Goal: Task Accomplishment & Management: Manage account settings

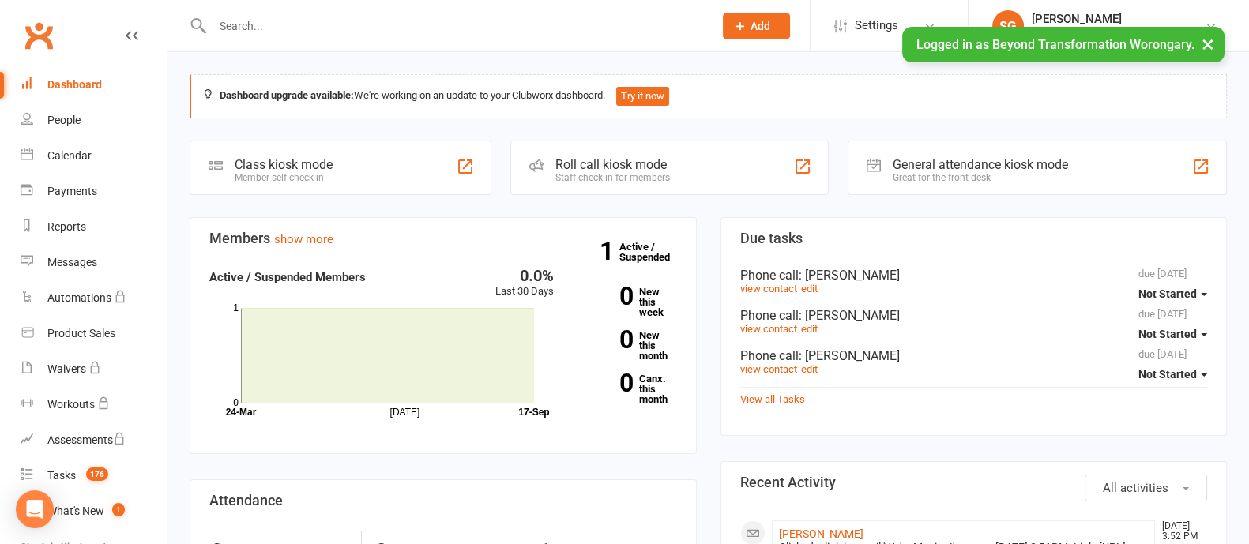
click at [1209, 53] on button "×" at bounding box center [1208, 44] width 28 height 34
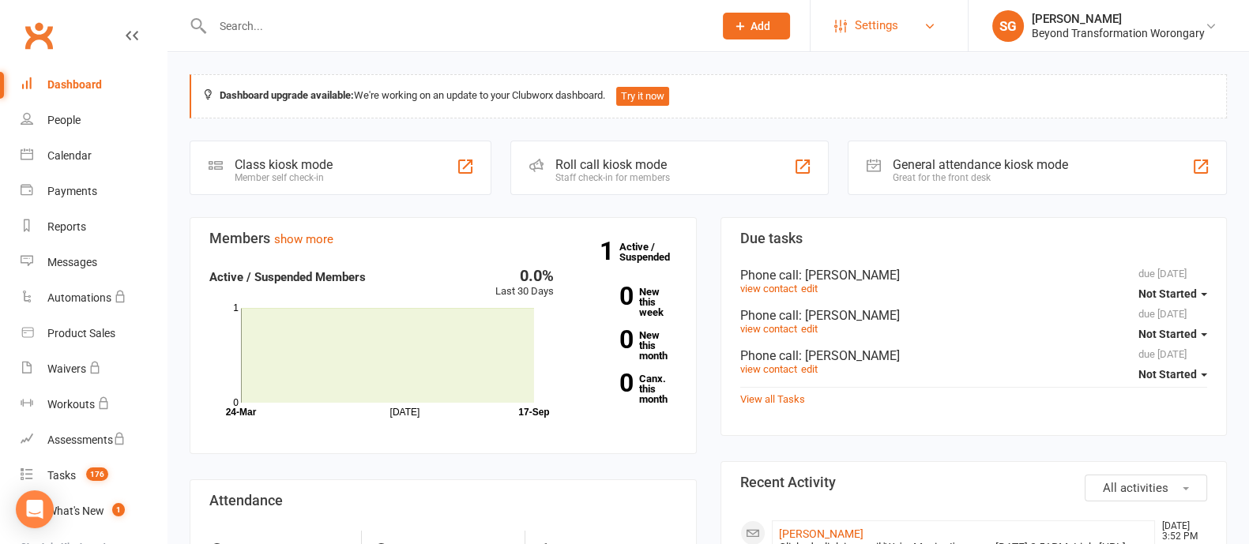
click at [907, 20] on link "Settings" at bounding box center [889, 26] width 110 height 36
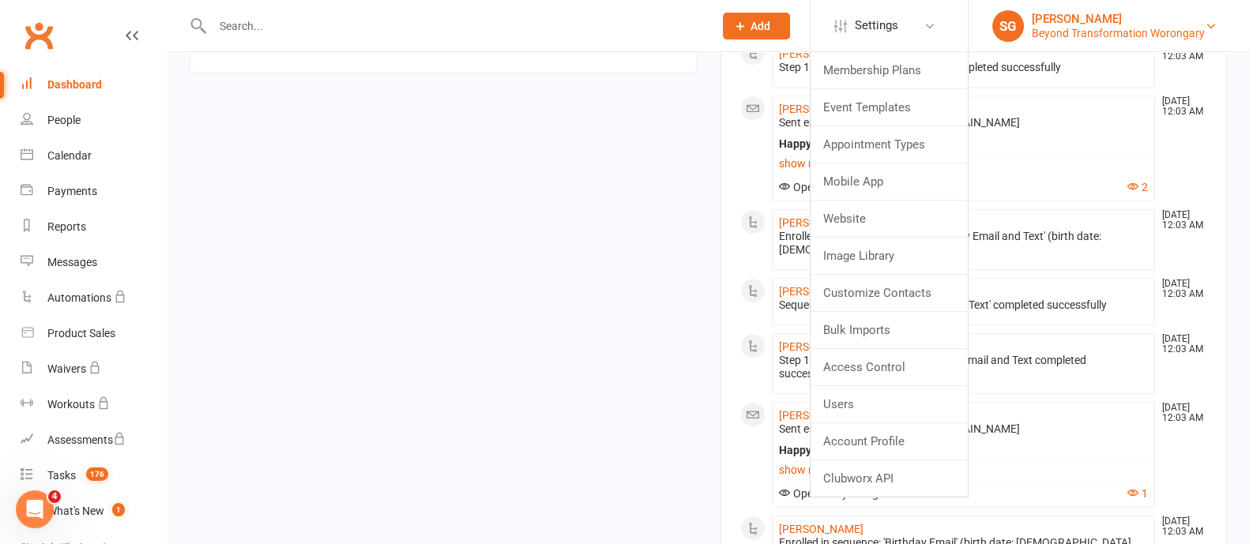
scroll to position [1173, 0]
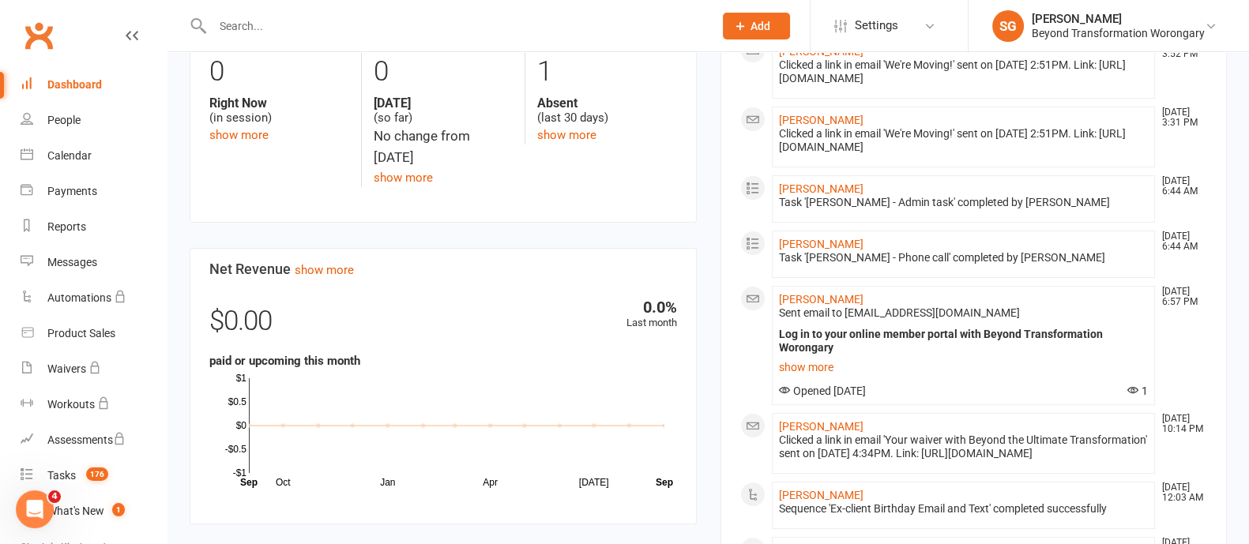
scroll to position [185, 0]
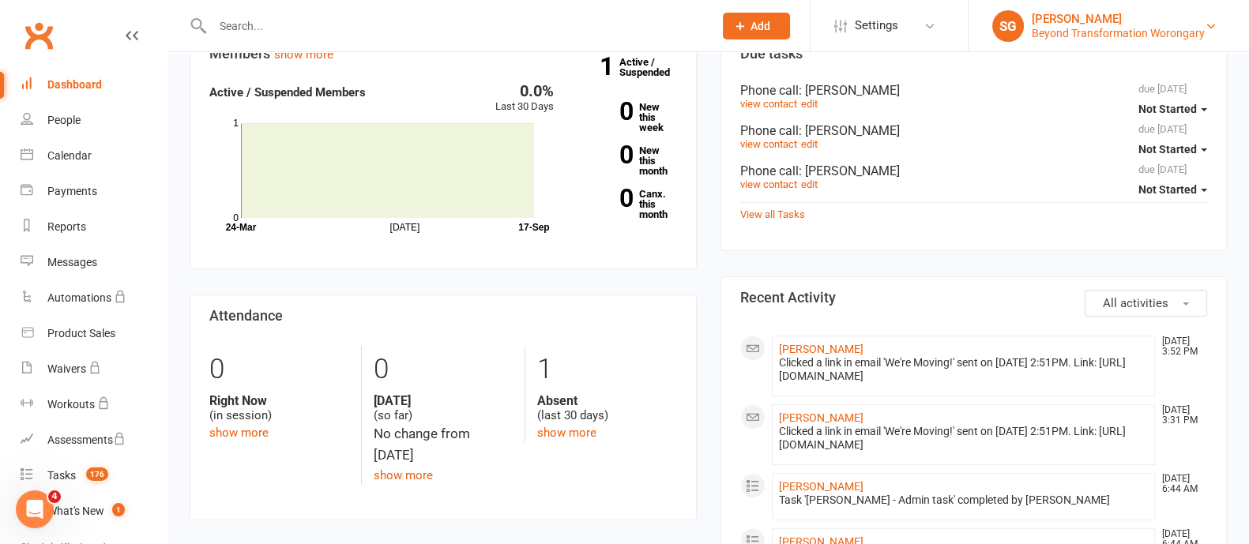
click at [1175, 29] on div "Beyond Transformation Worongary" at bounding box center [1118, 33] width 173 height 14
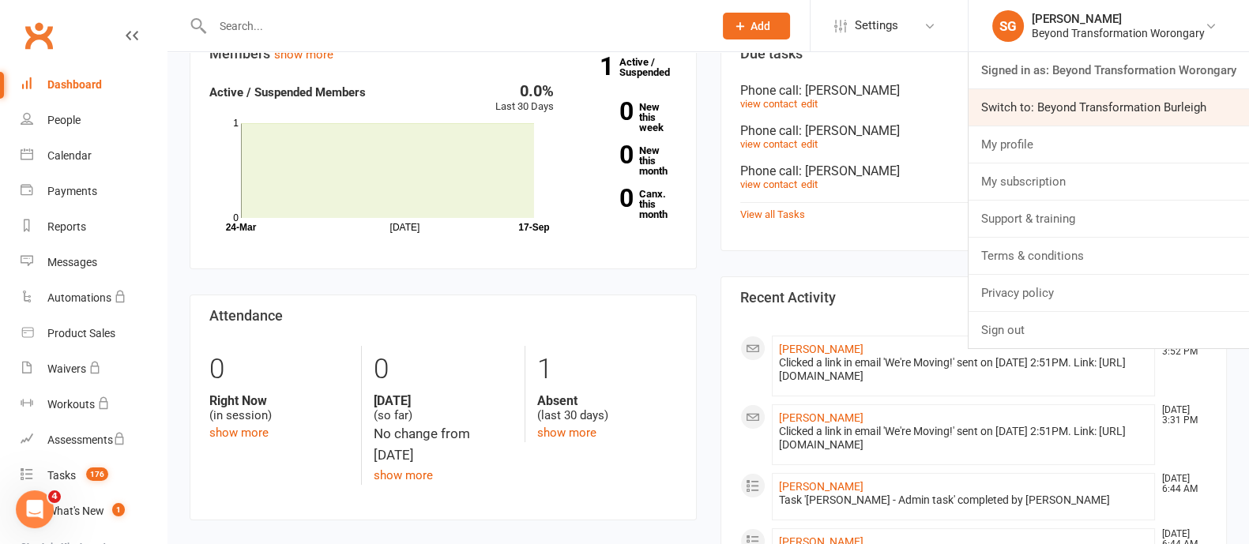
click at [1172, 104] on link "Switch to: Beyond Transformation Burleigh" at bounding box center [1109, 107] width 280 height 36
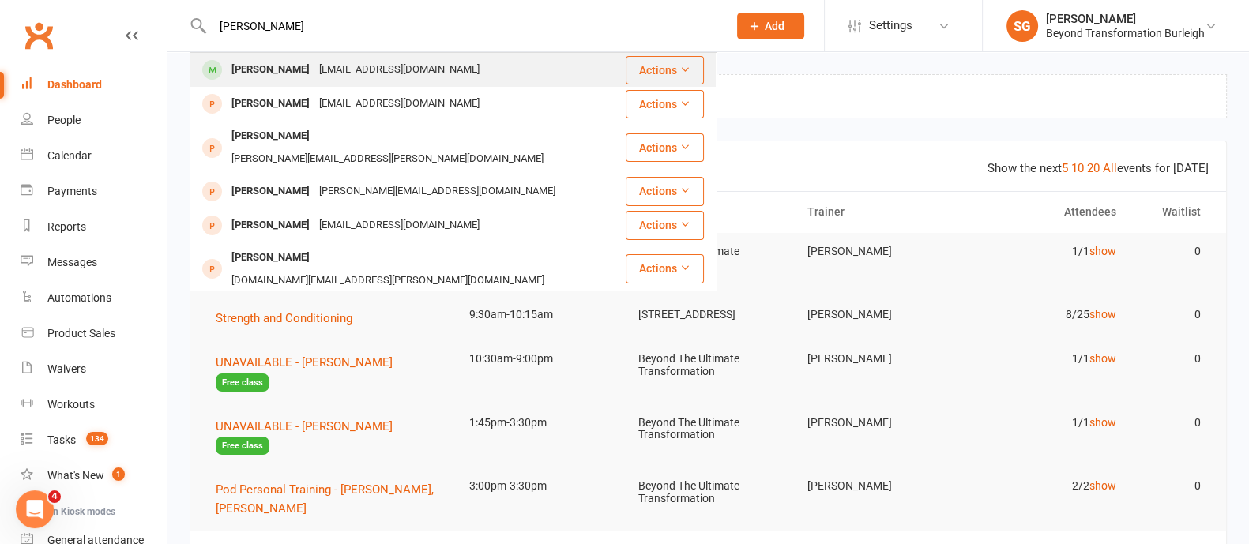
type input "keith"
click at [279, 66] on div "[PERSON_NAME]" at bounding box center [271, 69] width 88 height 23
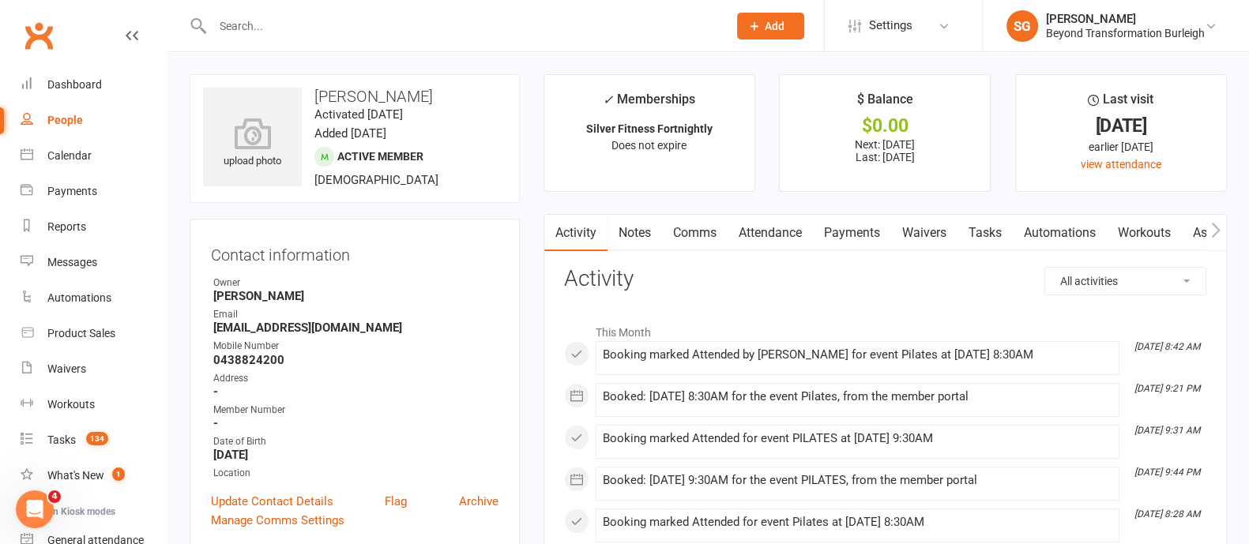
click at [863, 235] on link "Payments" at bounding box center [852, 233] width 78 height 36
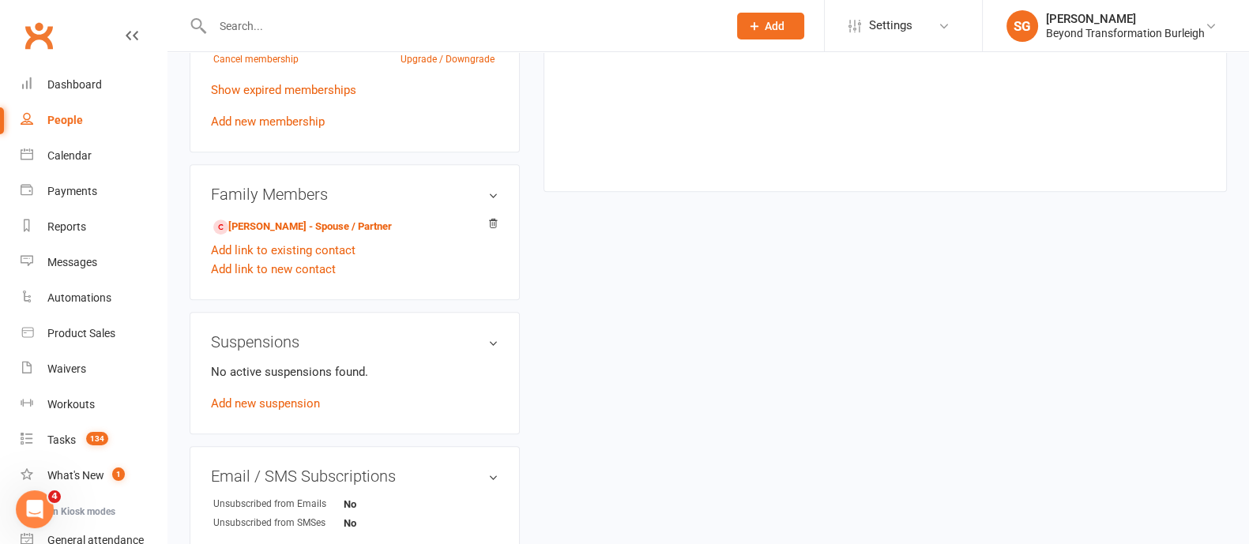
scroll to position [988, 0]
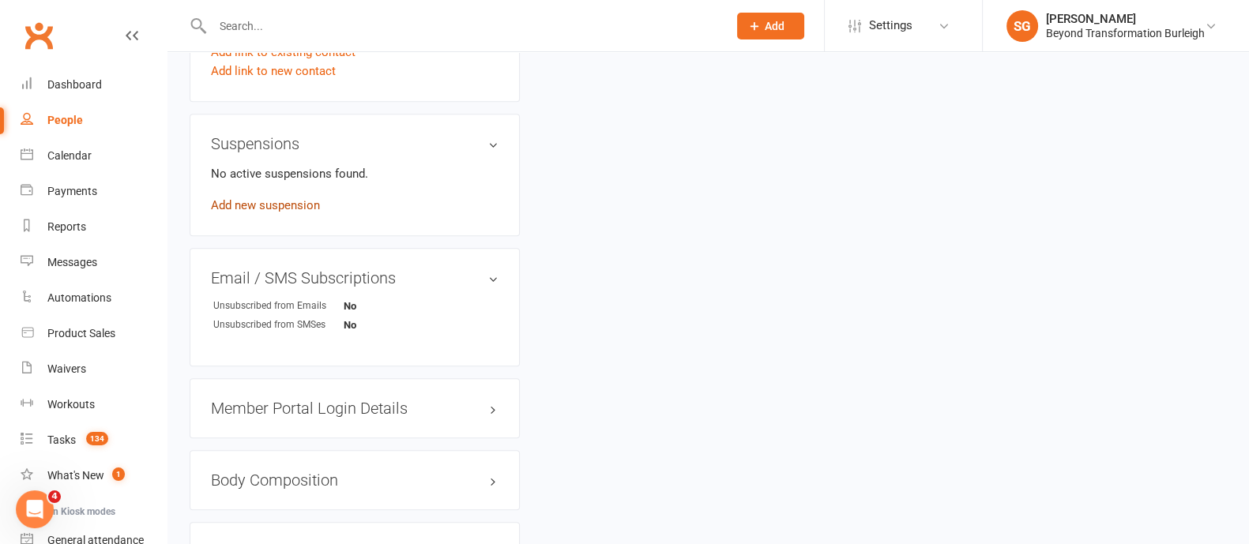
click at [300, 206] on link "Add new suspension" at bounding box center [265, 205] width 109 height 14
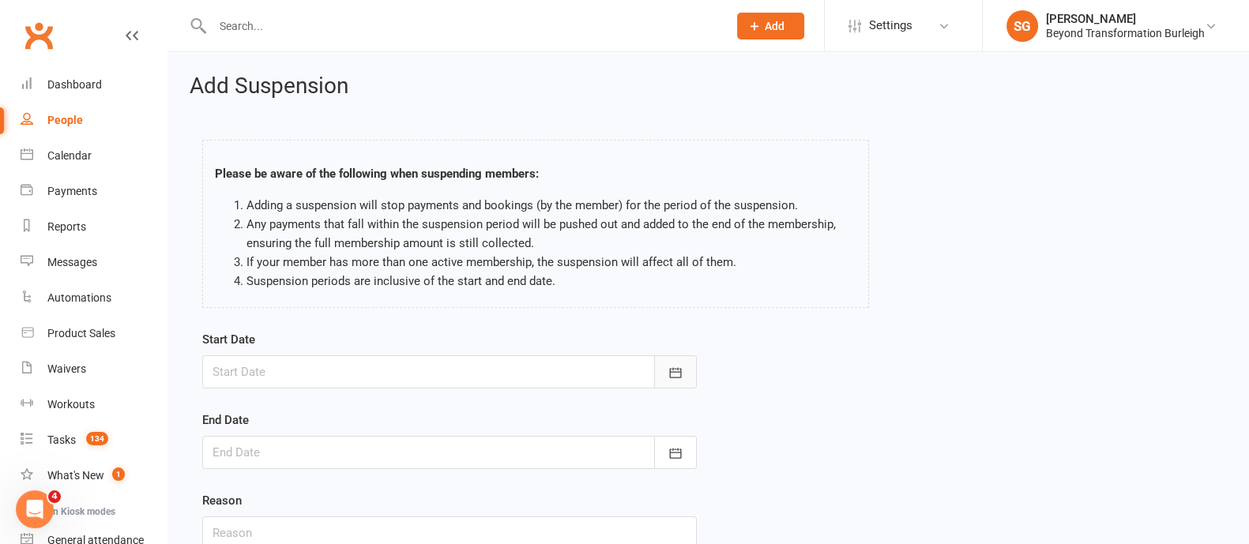
click at [670, 359] on button "button" at bounding box center [675, 372] width 43 height 33
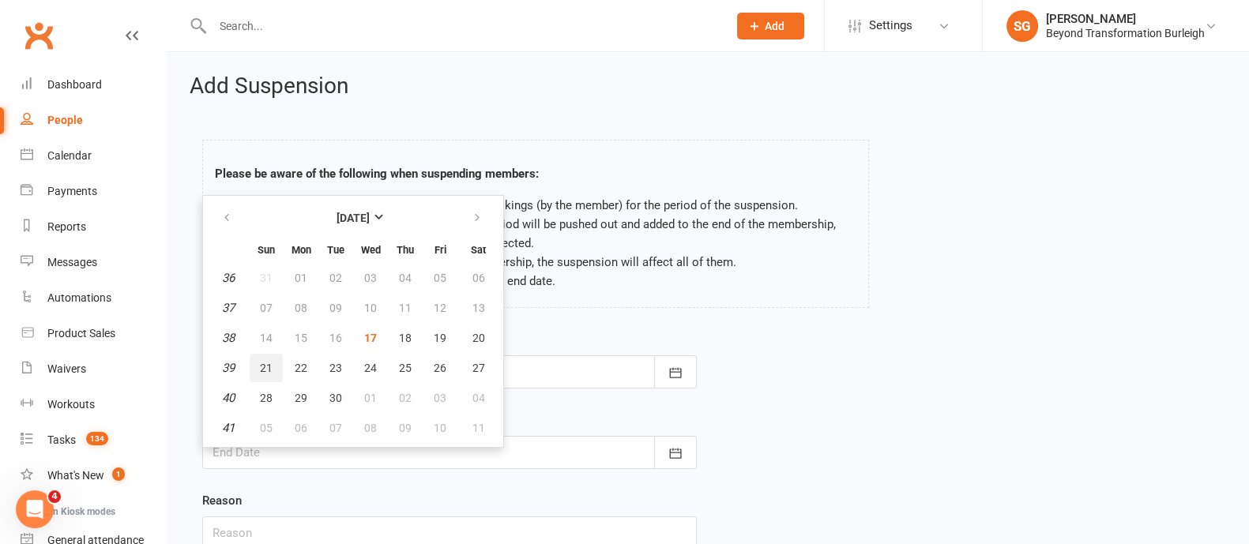
click at [265, 362] on span "21" at bounding box center [266, 368] width 13 height 13
type input "21 Sep 2025"
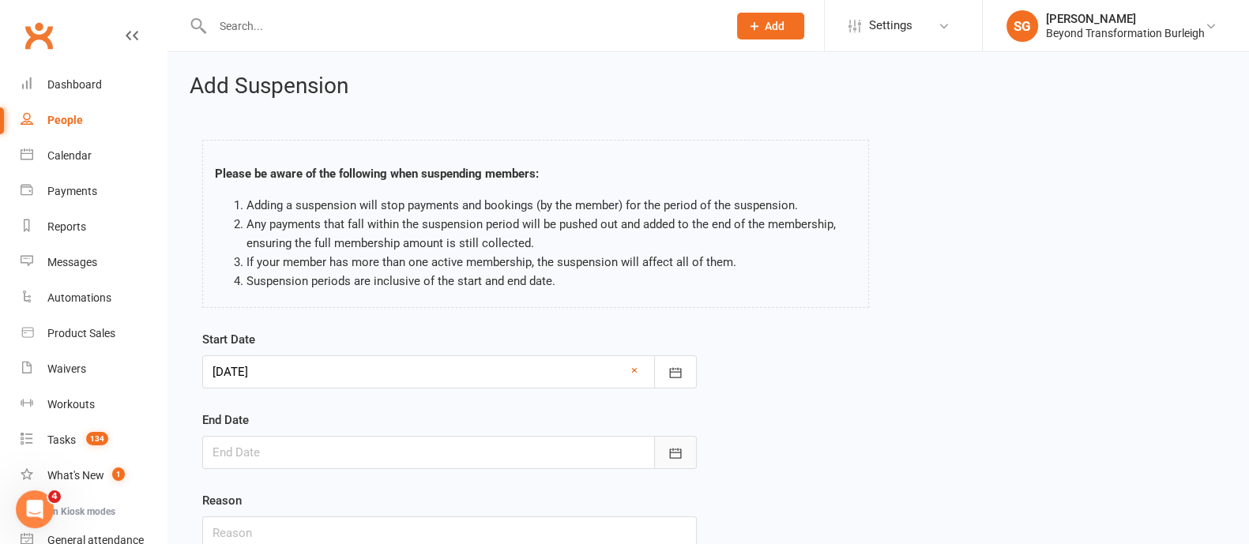
click at [683, 454] on icon "button" at bounding box center [676, 454] width 16 height 16
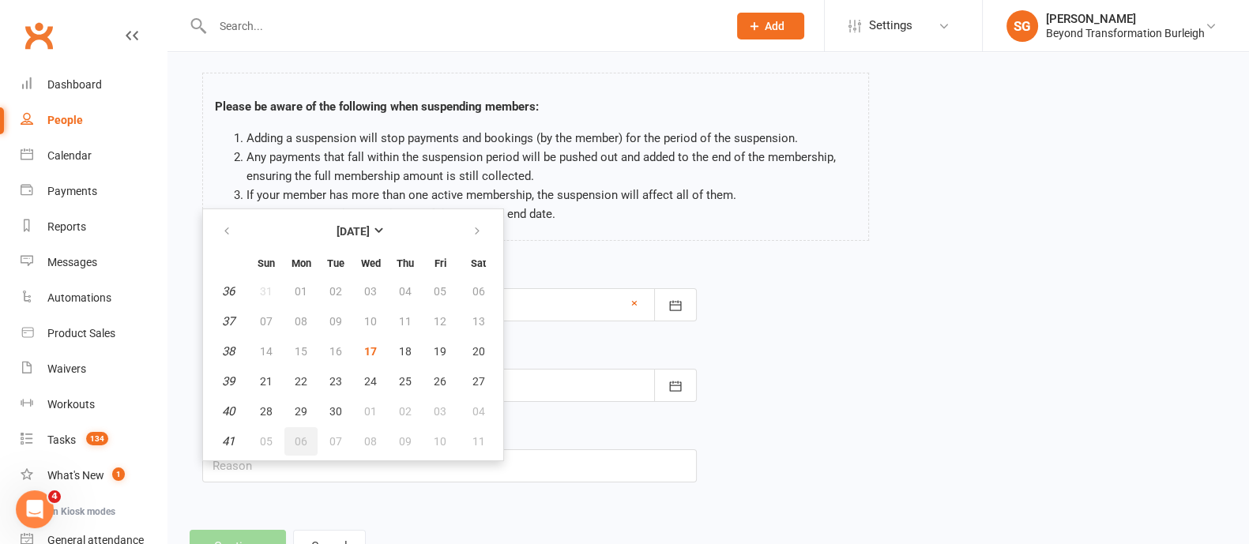
scroll to position [130, 0]
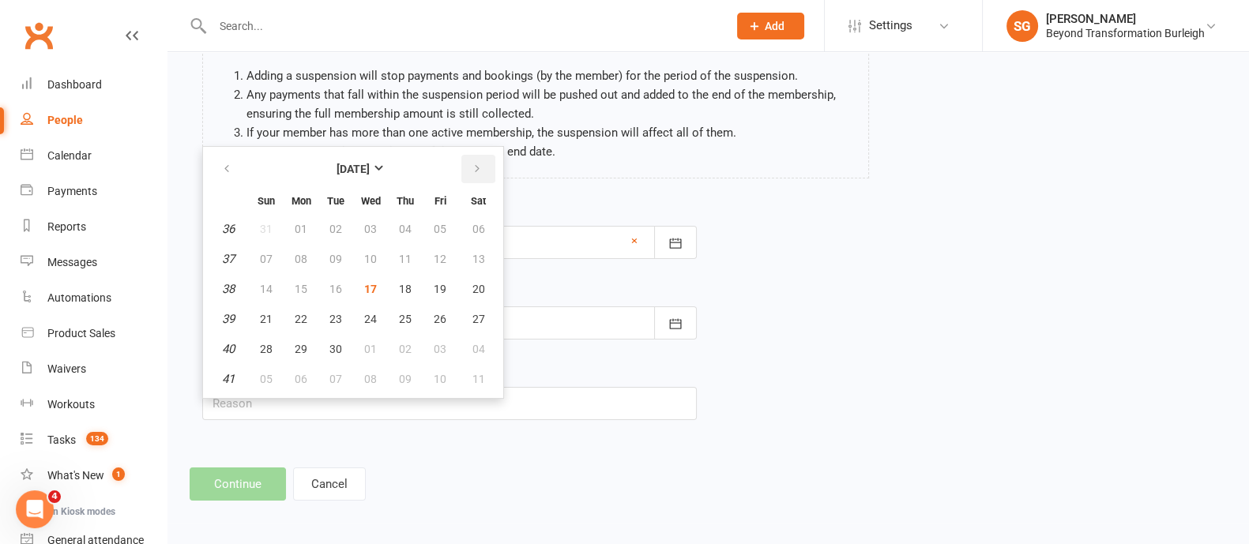
click at [473, 169] on icon "button" at bounding box center [477, 169] width 11 height 13
click at [472, 284] on span "18" at bounding box center [478, 289] width 13 height 13
type input "18 Oct 2025"
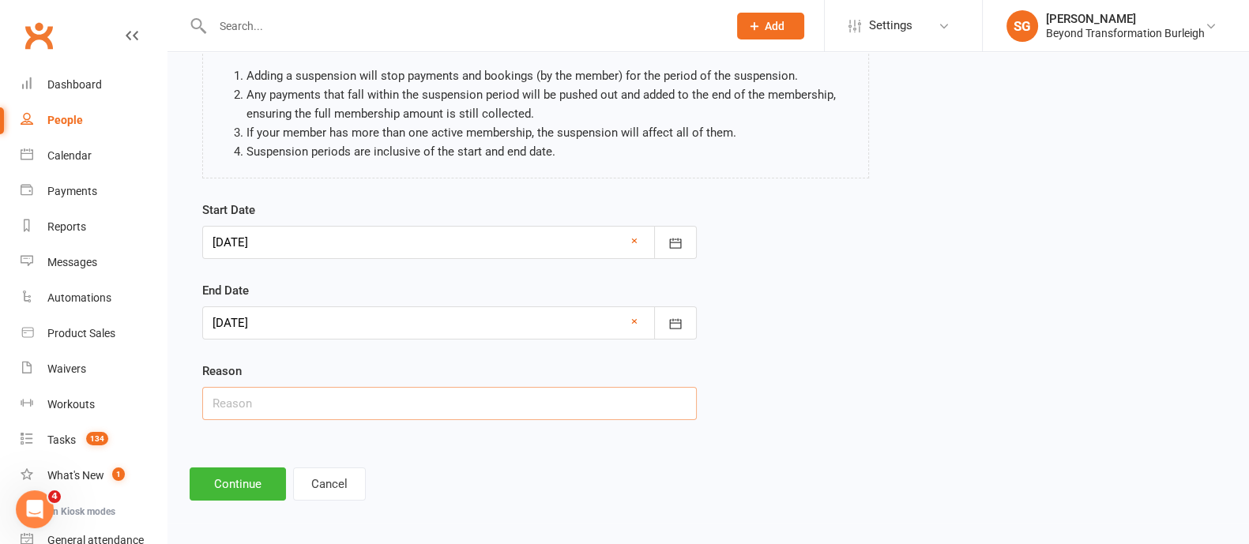
click at [322, 393] on input "text" at bounding box center [449, 403] width 495 height 33
type input "Holiday"
click at [242, 491] on button "Continue" at bounding box center [238, 484] width 96 height 33
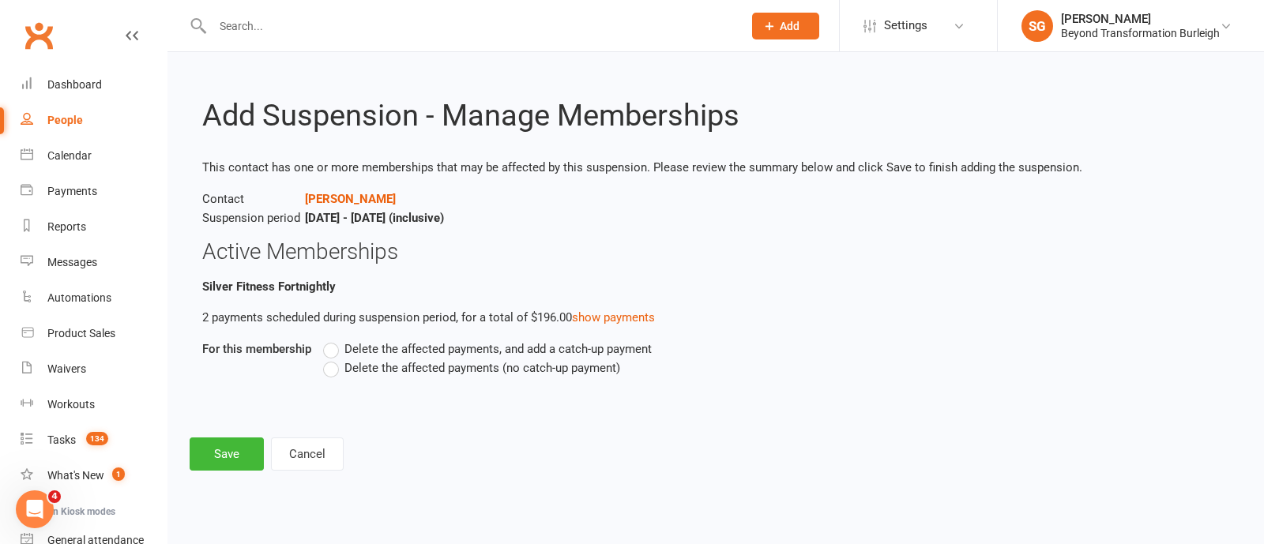
click at [332, 366] on label "Delete the affected payments (no catch-up payment)" at bounding box center [471, 368] width 297 height 19
click at [332, 359] on input "Delete the affected payments (no catch-up payment)" at bounding box center [328, 359] width 10 height 0
click at [230, 433] on div "Add Suspension - Manage Memberships This contact has one or more memberships th…" at bounding box center [715, 272] width 1097 height 441
click at [231, 452] on button "Save" at bounding box center [227, 454] width 74 height 33
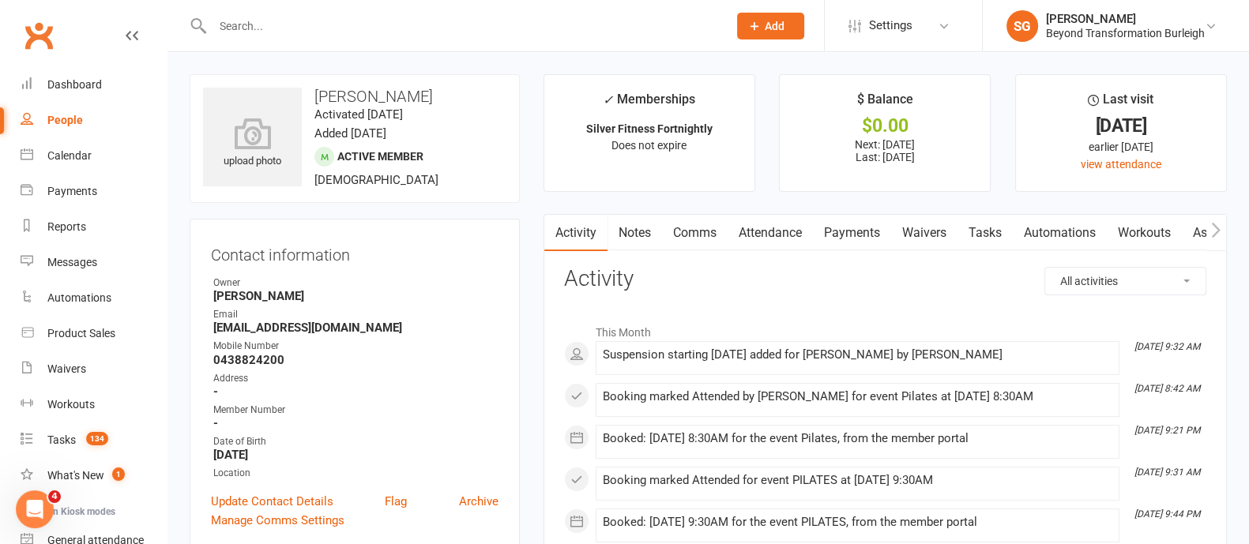
click at [865, 220] on link "Payments" at bounding box center [852, 233] width 78 height 36
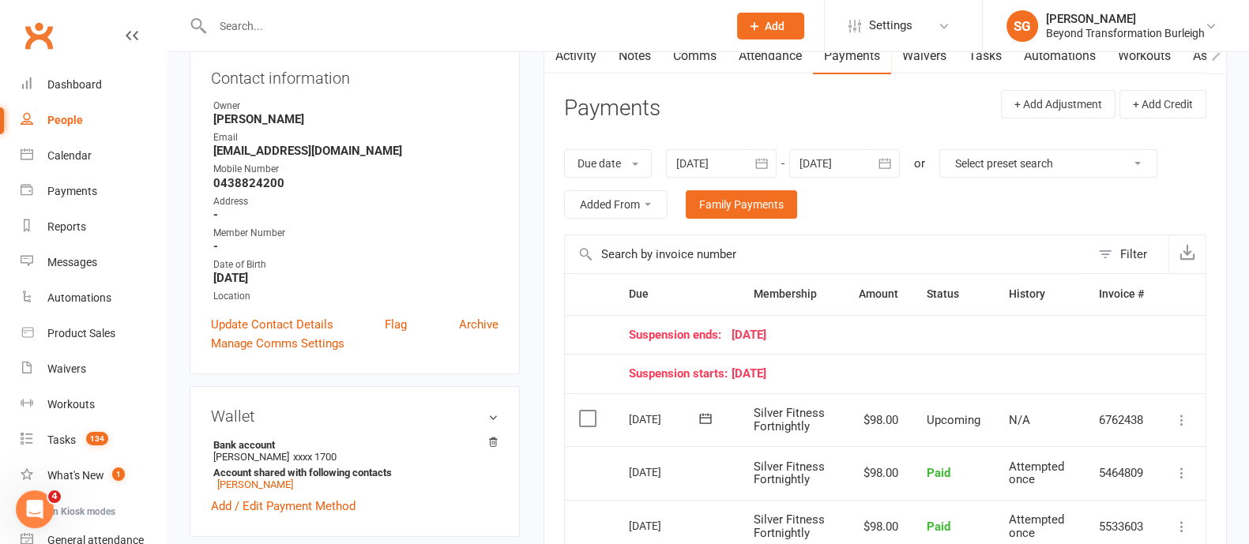
scroll to position [98, 0]
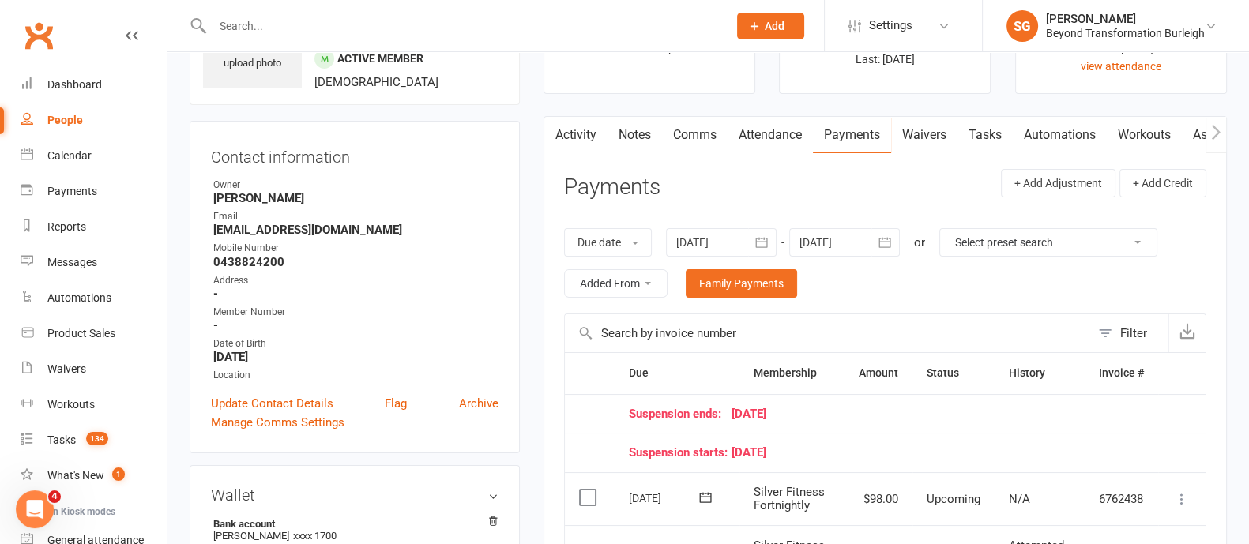
click at [896, 231] on button "button" at bounding box center [885, 242] width 28 height 28
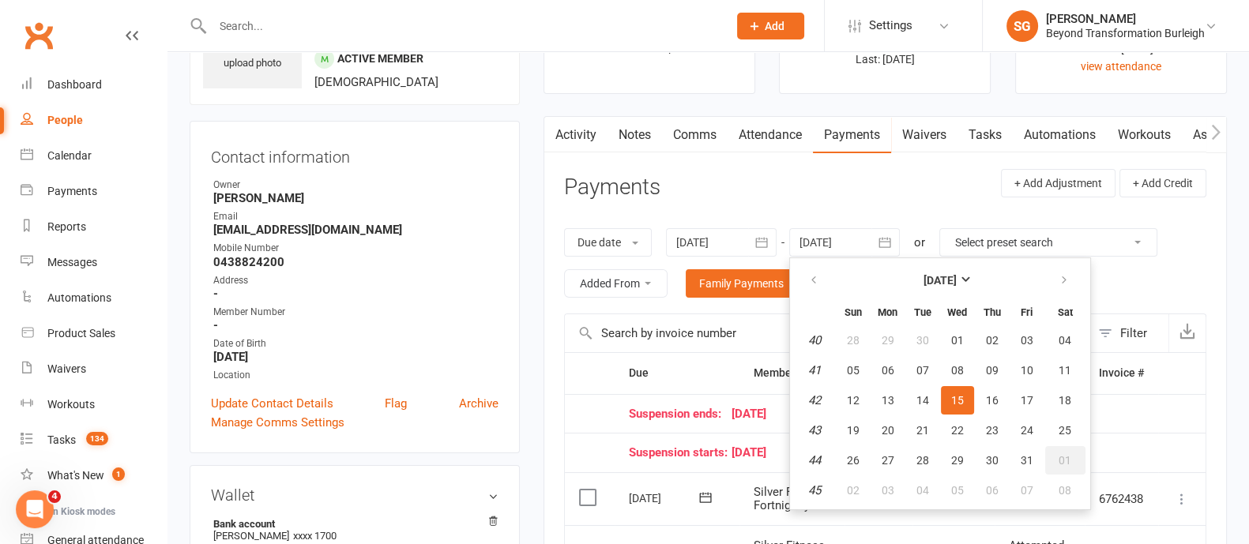
click at [1069, 465] on button "01" at bounding box center [1065, 460] width 40 height 28
type input "01 Nov 2025"
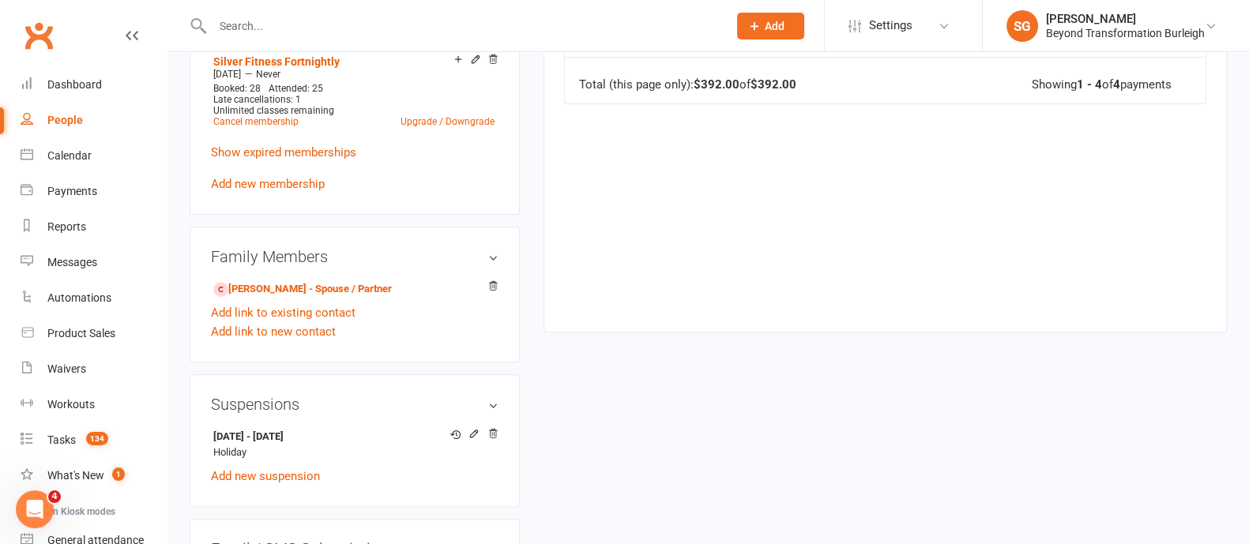
scroll to position [789, 0]
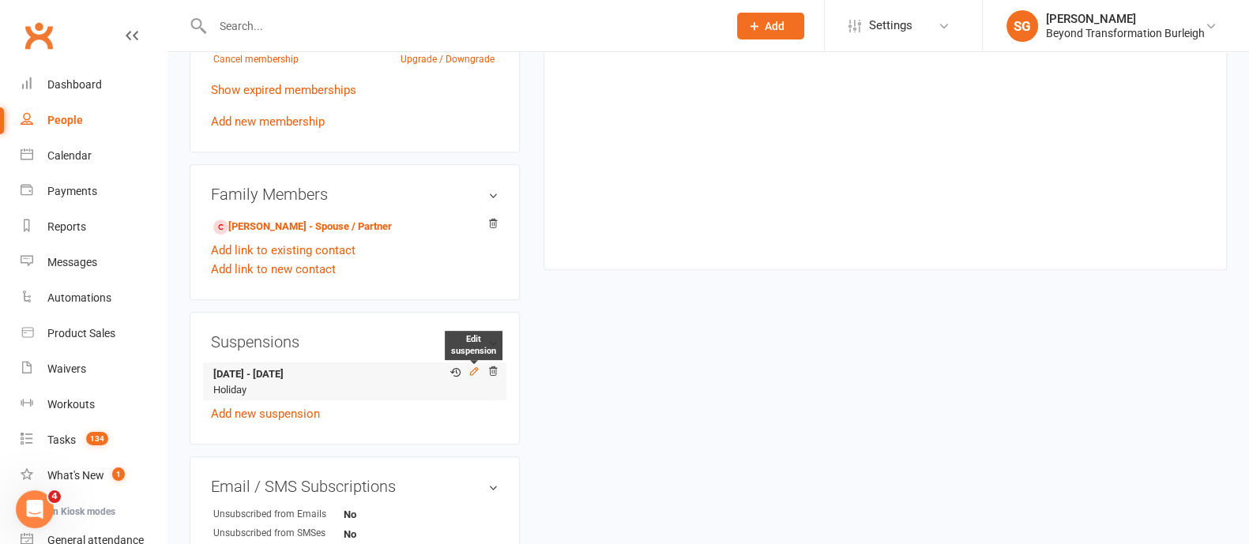
click at [470, 373] on icon at bounding box center [474, 371] width 11 height 11
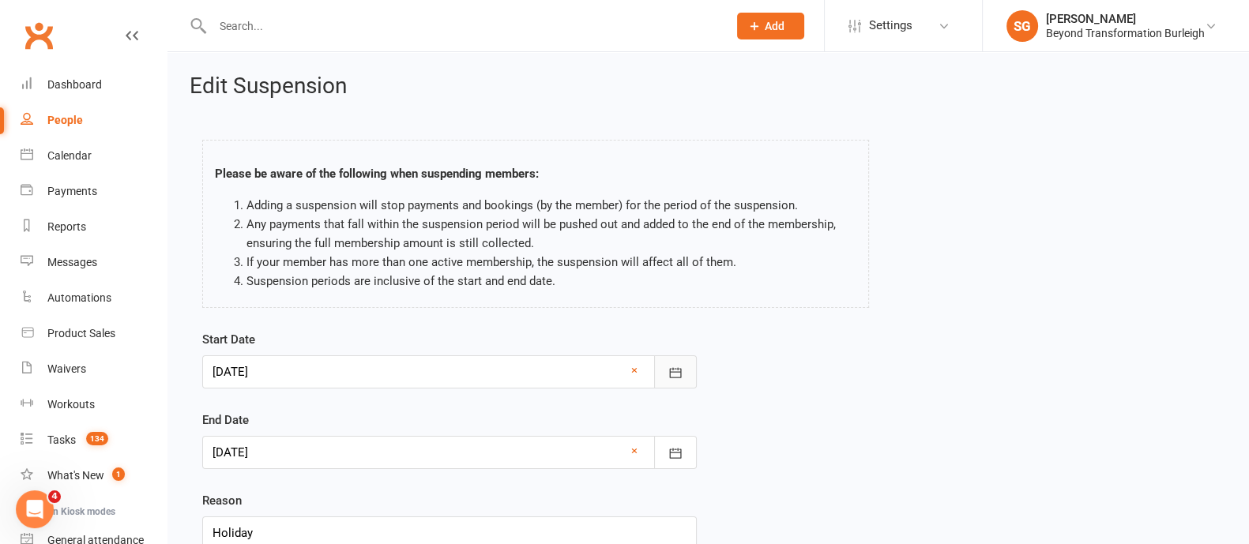
click at [674, 367] on icon "button" at bounding box center [676, 373] width 16 height 16
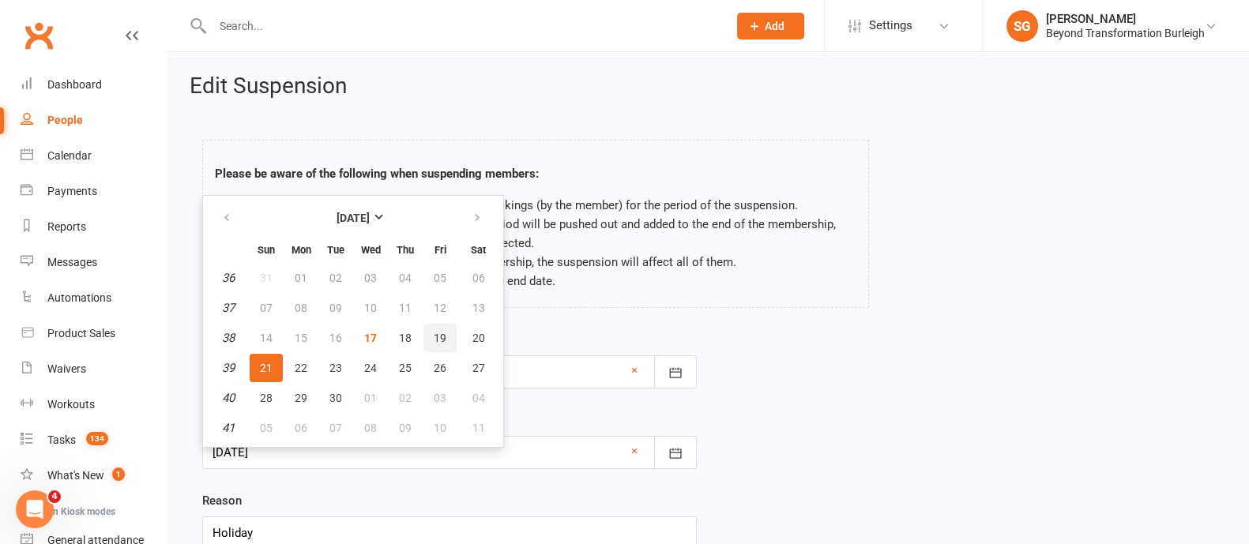
click at [427, 332] on button "19" at bounding box center [439, 338] width 33 height 28
type input "[DATE]"
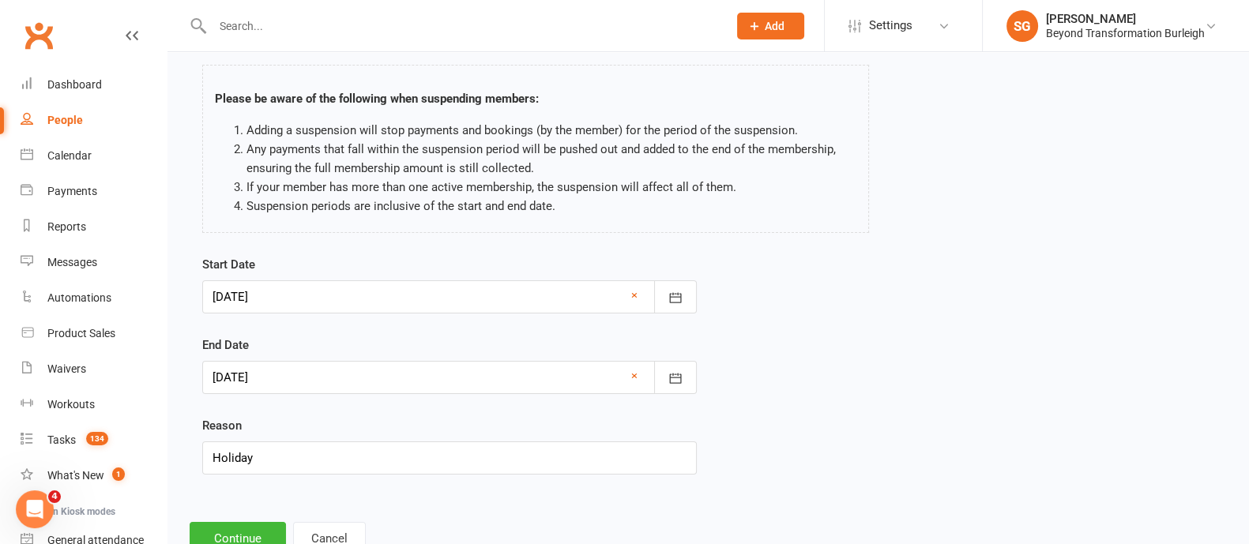
scroll to position [130, 0]
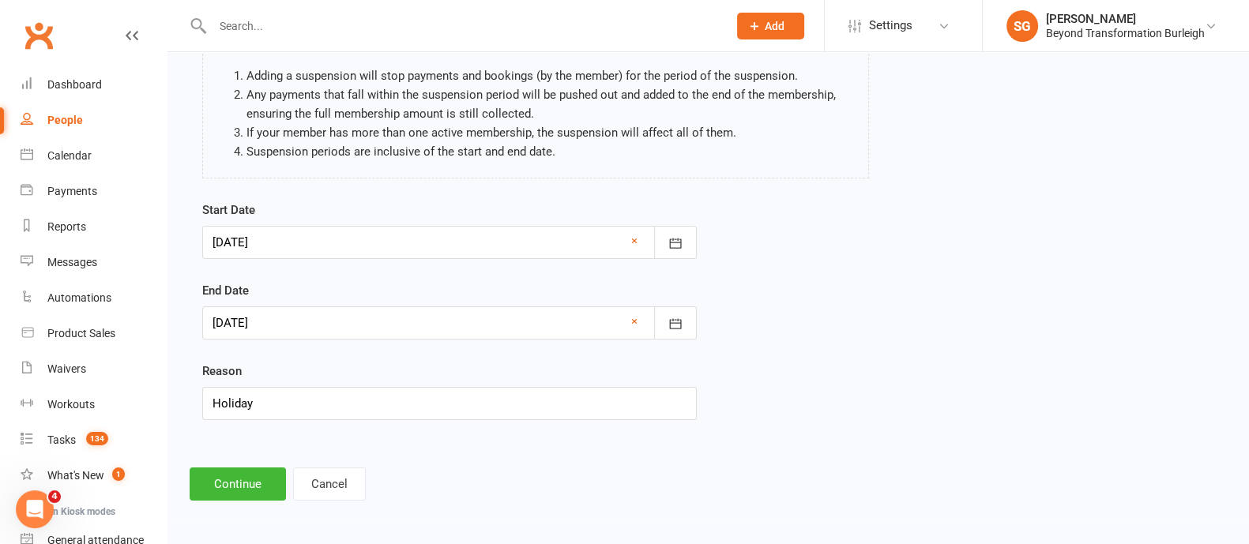
click at [314, 322] on div at bounding box center [449, 323] width 495 height 33
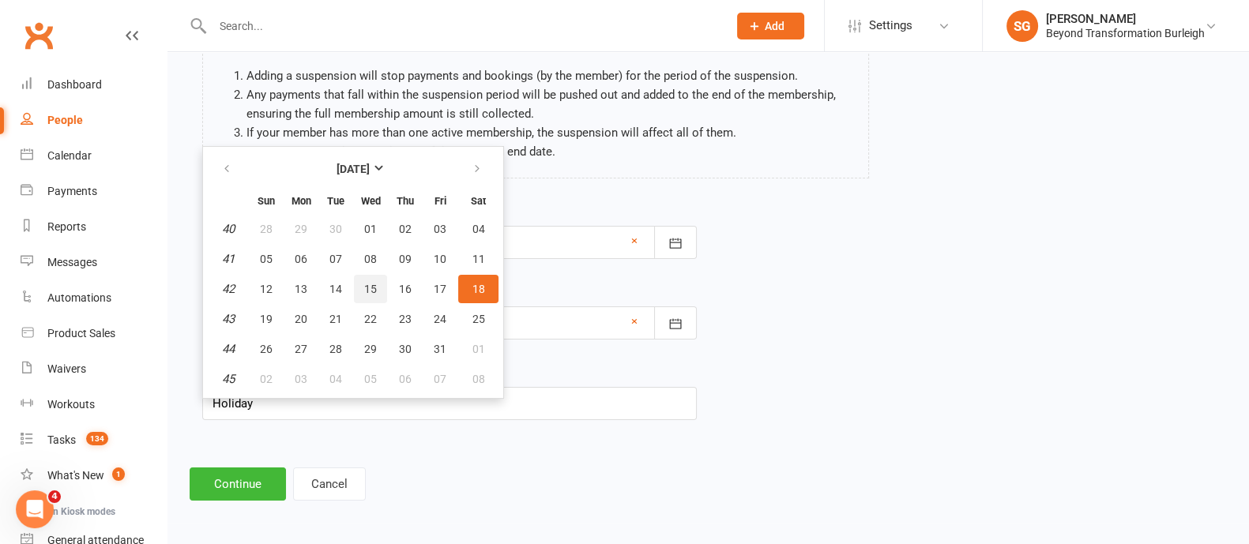
click at [358, 280] on button "15" at bounding box center [370, 289] width 33 height 28
type input "[DATE]"
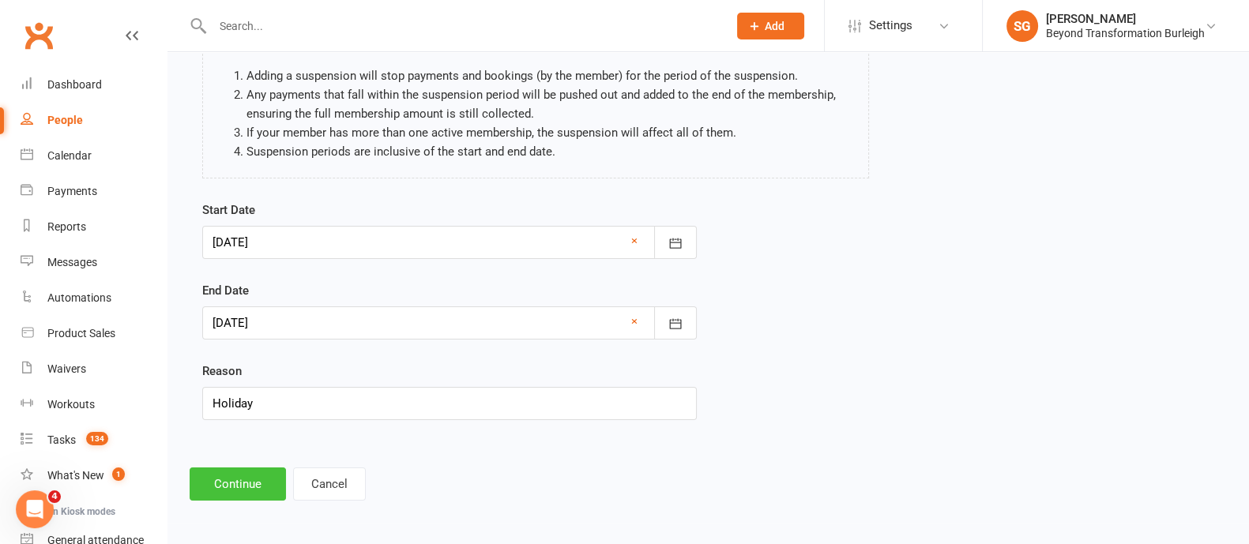
click at [265, 473] on button "Continue" at bounding box center [238, 484] width 96 height 33
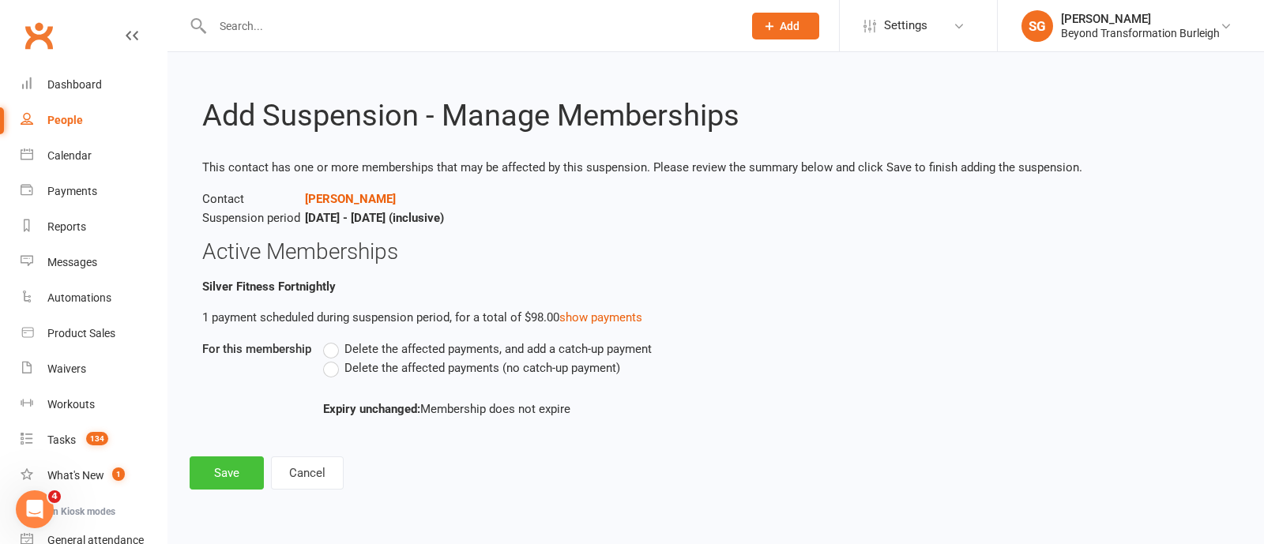
click at [243, 466] on button "Save" at bounding box center [227, 473] width 74 height 33
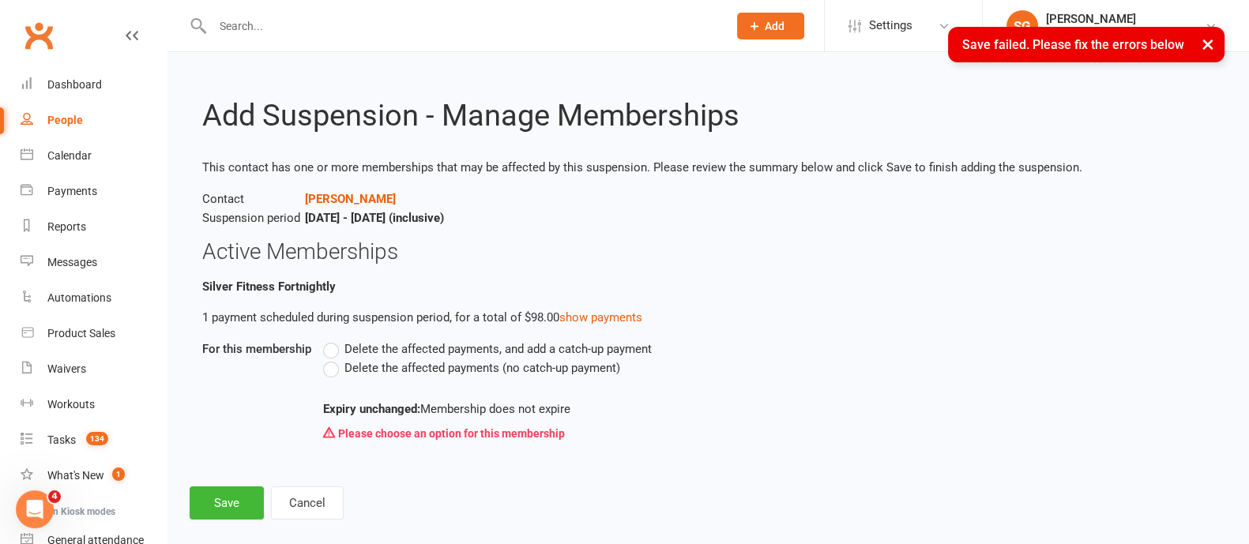
click at [332, 369] on label "Delete the affected payments (no catch-up payment)" at bounding box center [471, 368] width 297 height 19
click at [332, 359] on input "Delete the affected payments (no catch-up payment)" at bounding box center [328, 359] width 10 height 0
click at [216, 502] on button "Save" at bounding box center [227, 503] width 74 height 33
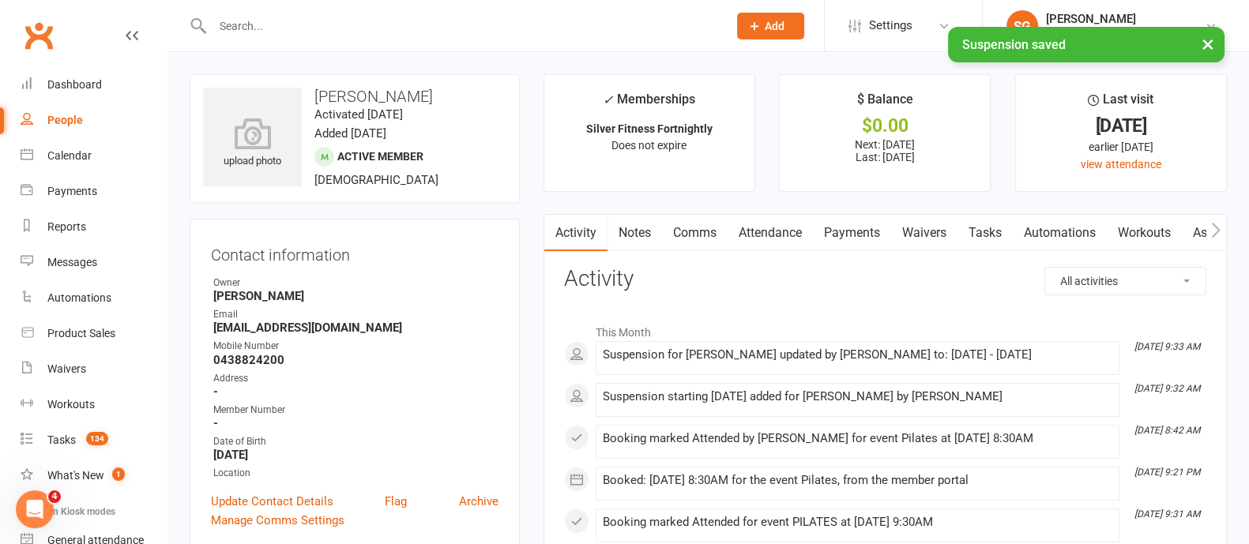
click at [875, 228] on link "Payments" at bounding box center [852, 233] width 78 height 36
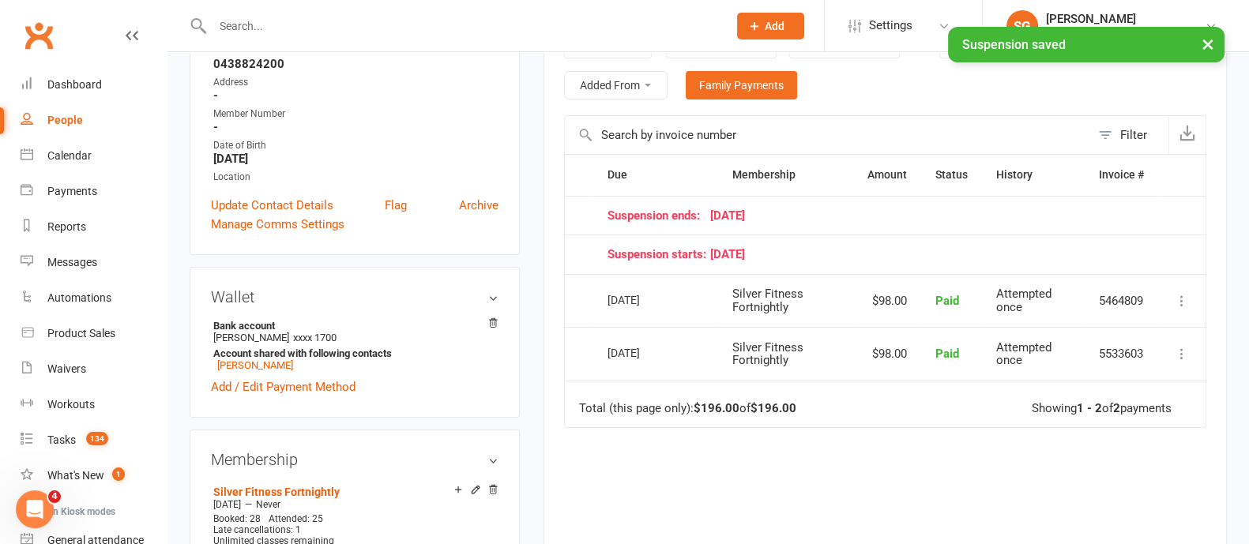
scroll to position [197, 0]
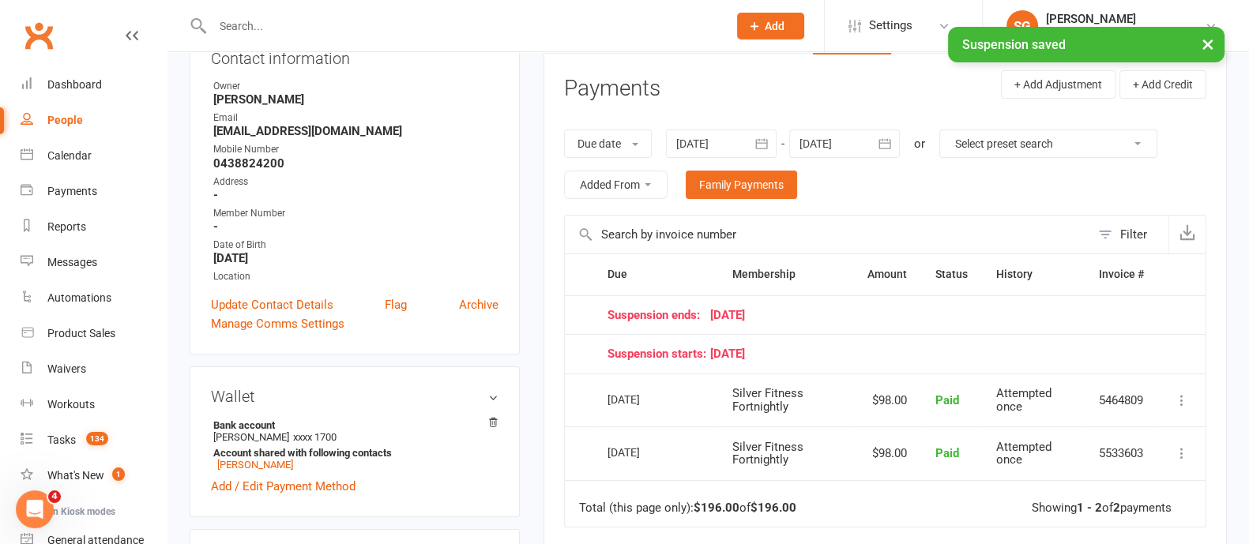
click at [889, 141] on icon "button" at bounding box center [885, 143] width 12 height 10
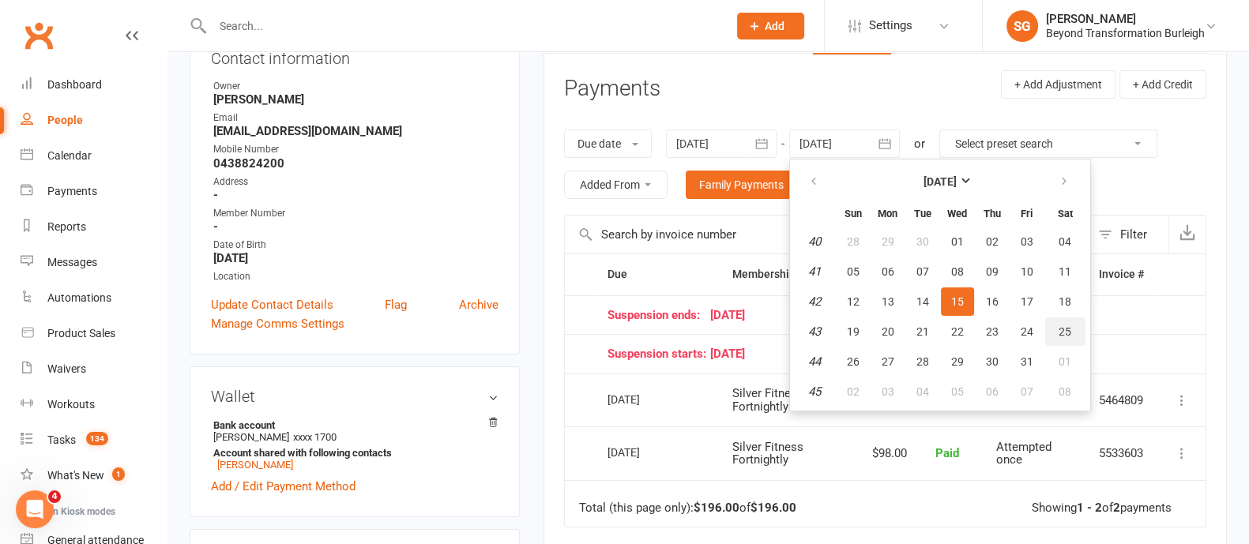
click at [1063, 321] on button "25" at bounding box center [1065, 332] width 40 height 28
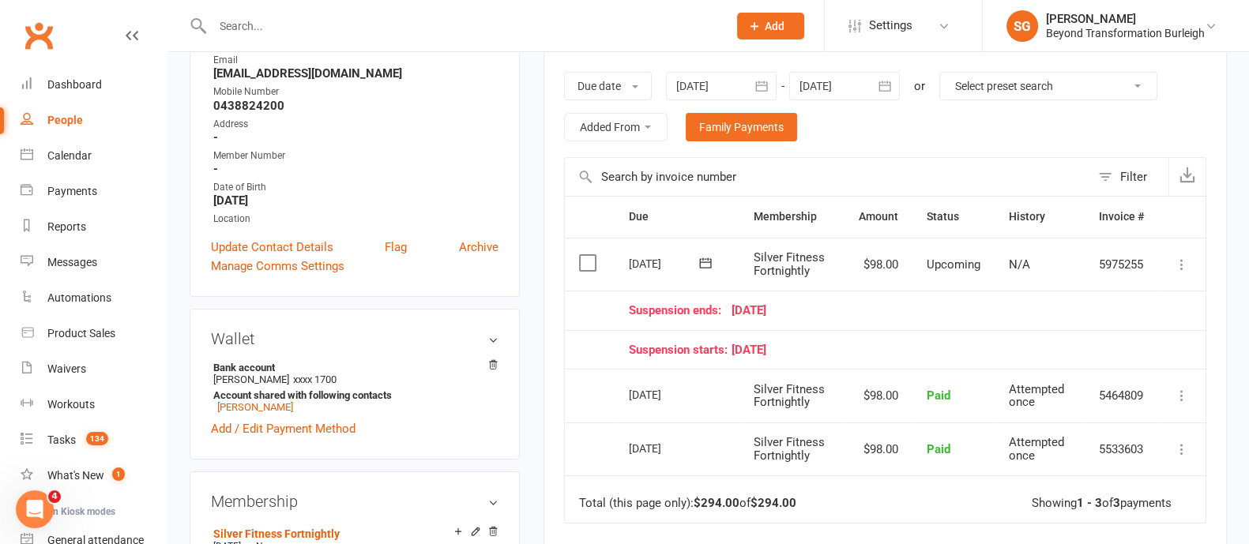
scroll to position [296, 0]
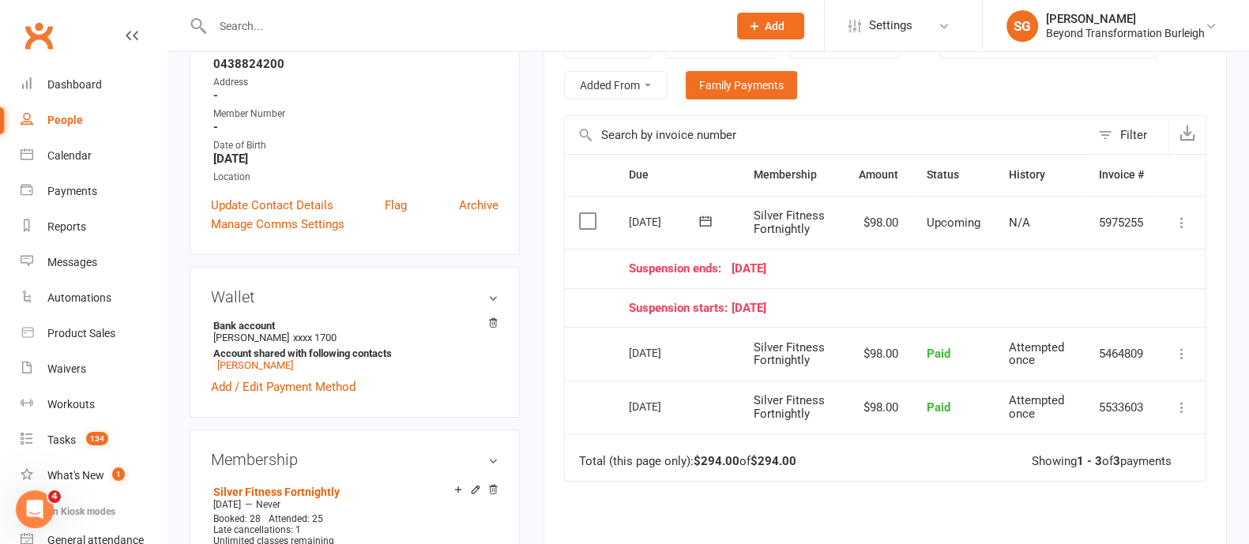
click at [877, 293] on td "Suspension starts: 19 September 25" at bounding box center [887, 308] width 544 height 40
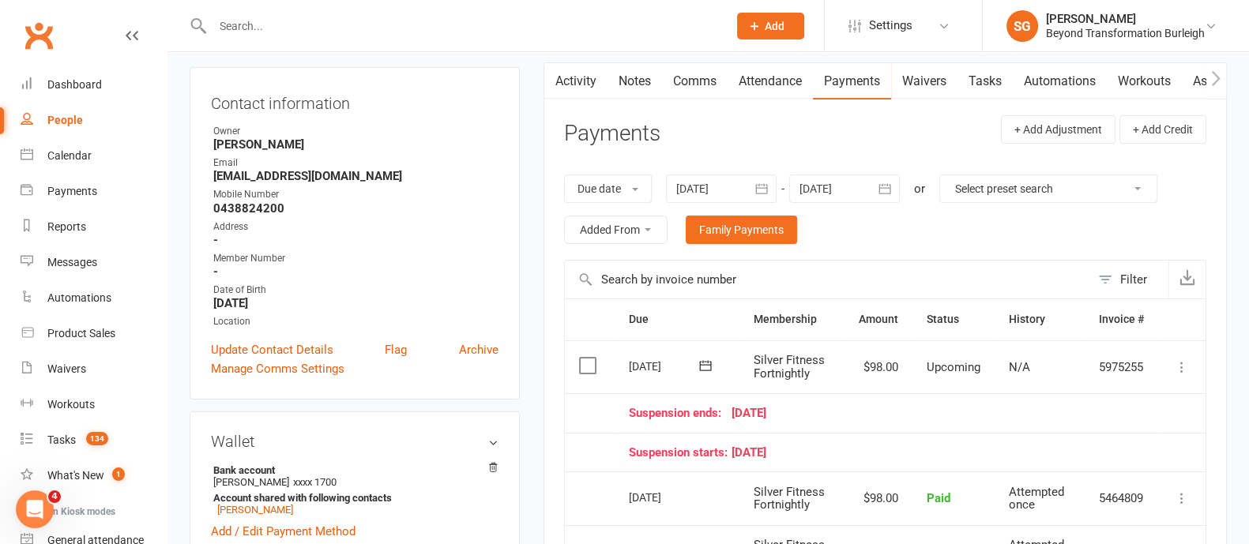
scroll to position [98, 0]
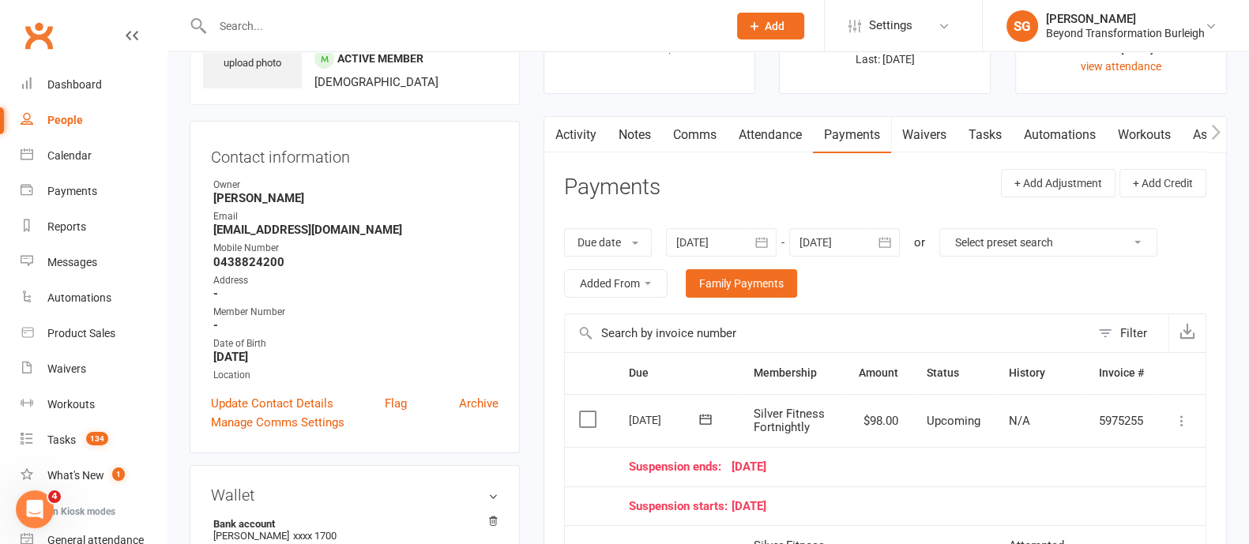
click at [891, 235] on icon "button" at bounding box center [885, 243] width 16 height 16
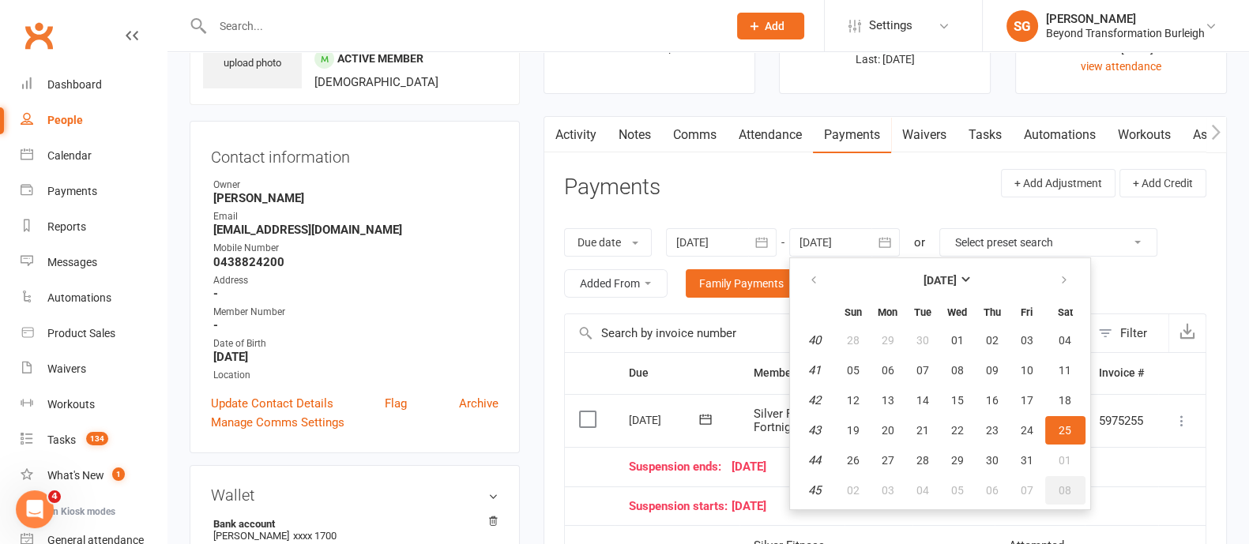
drag, startPoint x: 1063, startPoint y: 499, endPoint x: 1063, endPoint y: 489, distance: 9.5
click at [1061, 496] on button "08" at bounding box center [1065, 490] width 40 height 28
type input "[DATE]"
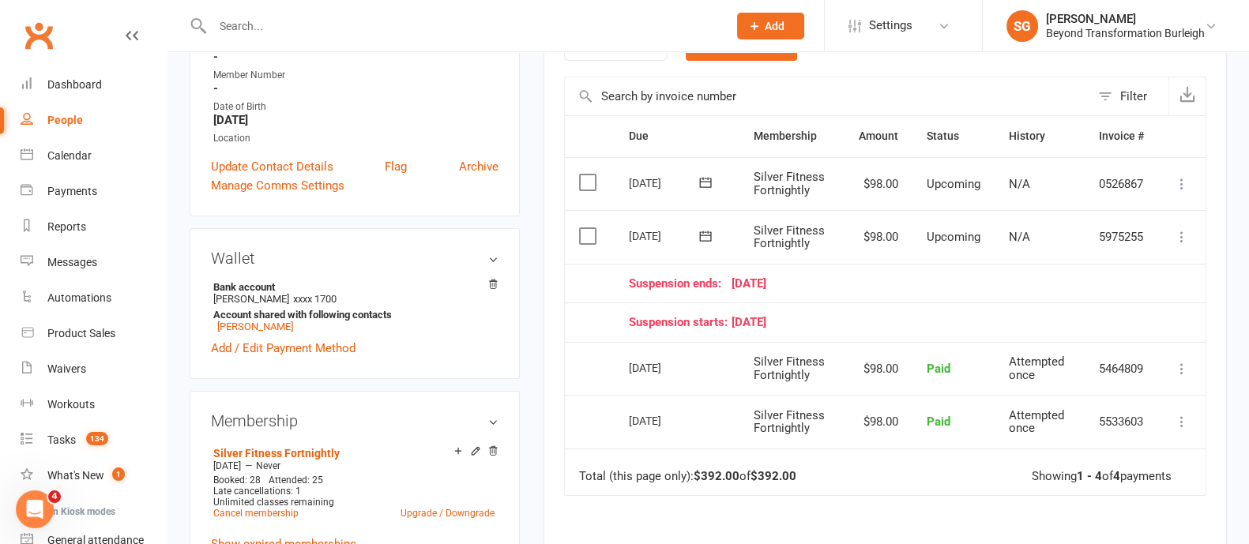
scroll to position [394, 0]
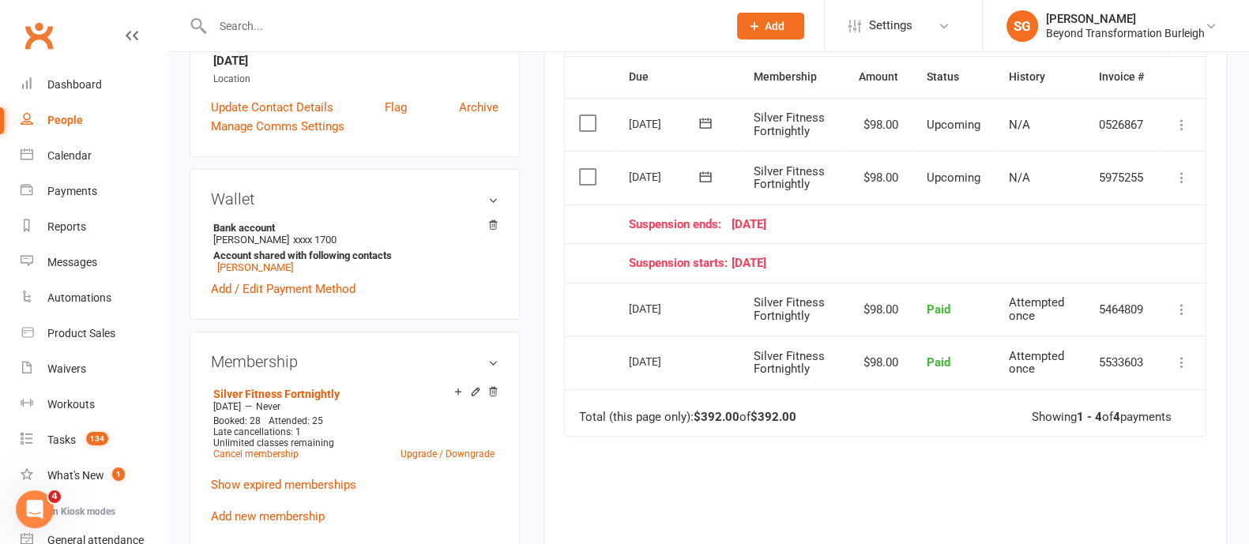
click at [859, 226] on div "Suspension ends: 15 October 25" at bounding box center [886, 224] width 515 height 13
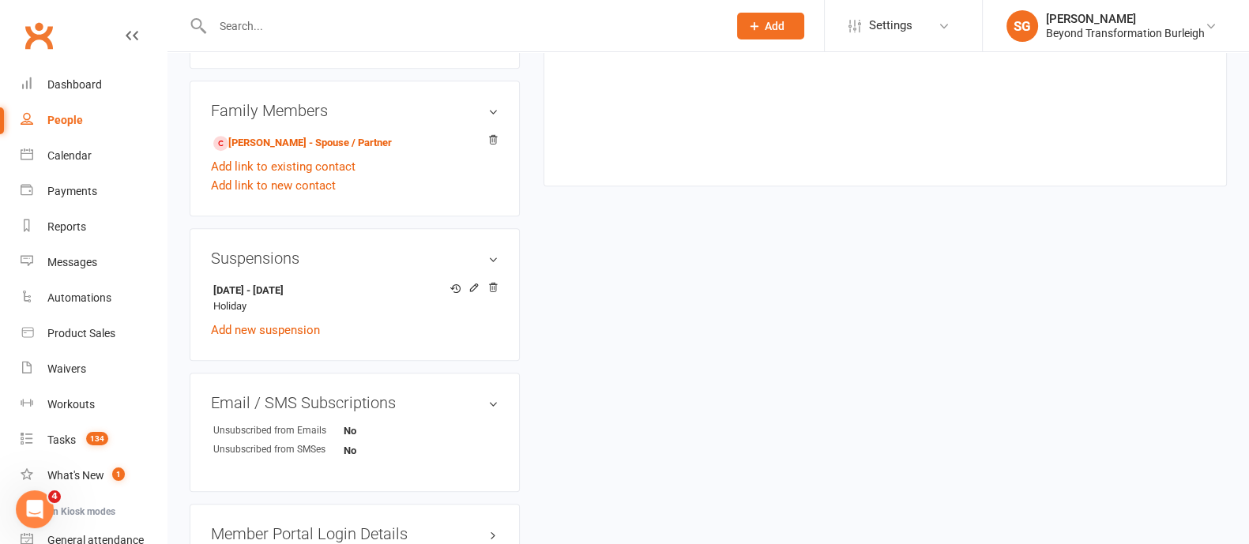
scroll to position [988, 0]
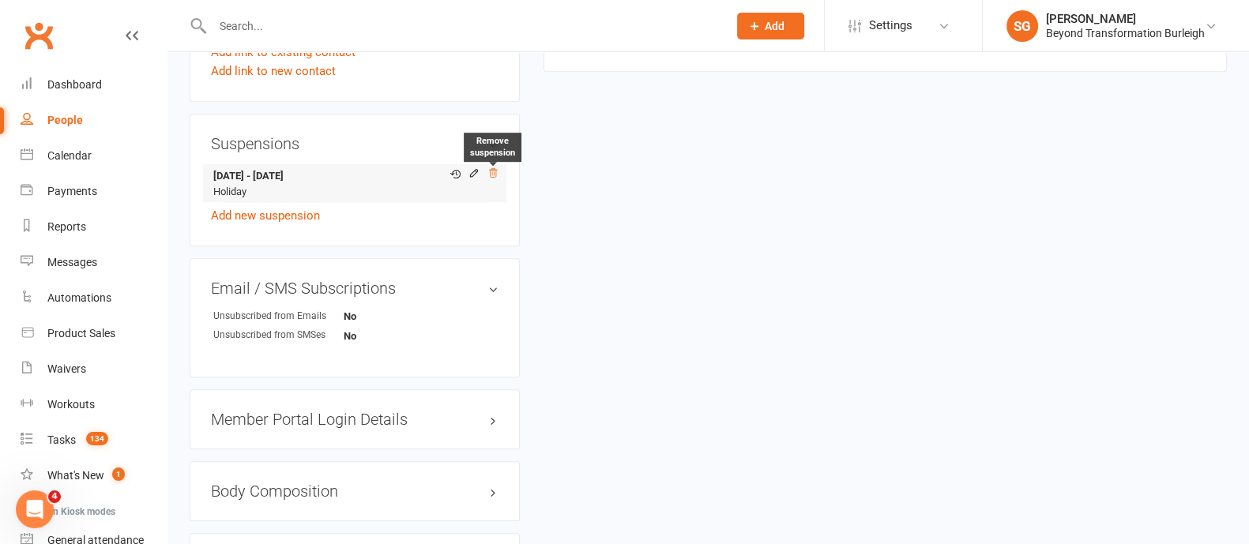
click at [494, 175] on icon at bounding box center [492, 172] width 11 height 11
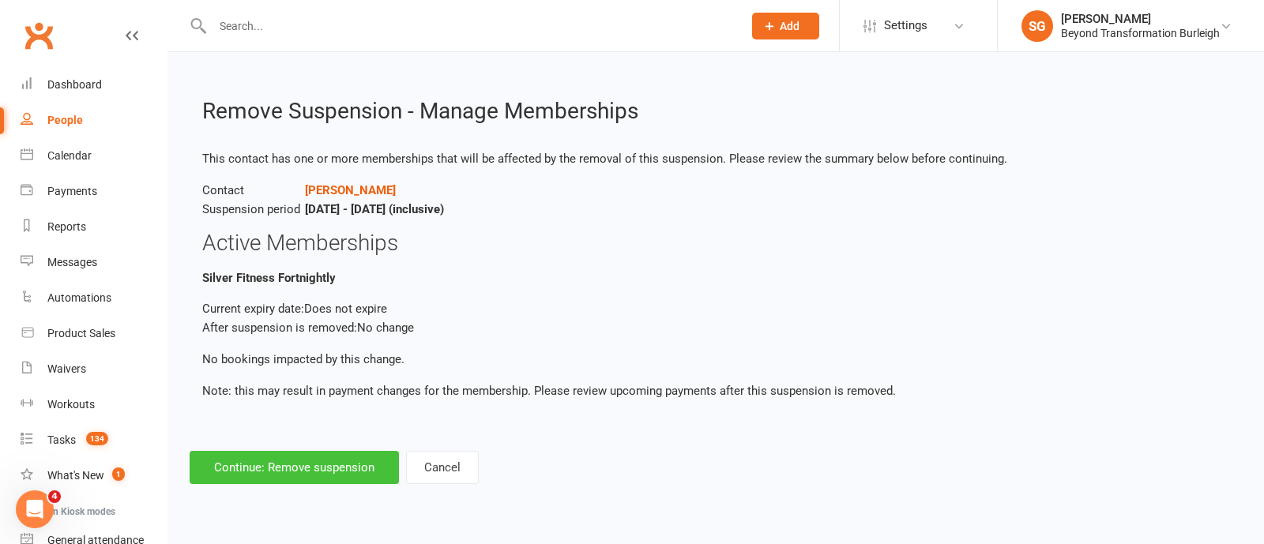
click at [322, 461] on button "Continue: Remove suspension" at bounding box center [294, 467] width 209 height 33
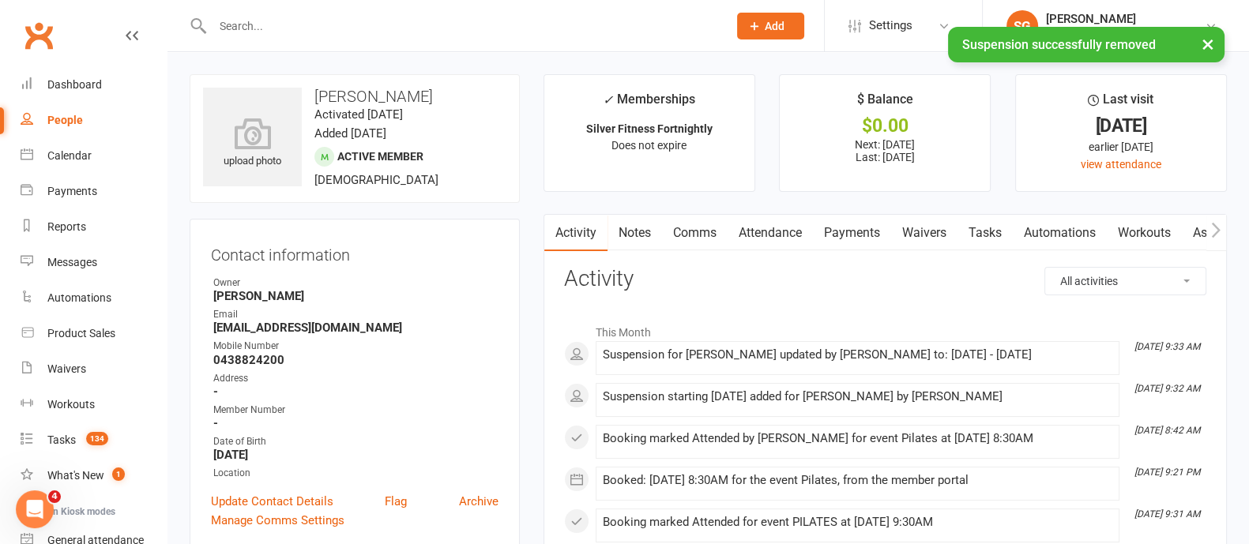
click at [826, 235] on link "Payments" at bounding box center [852, 233] width 78 height 36
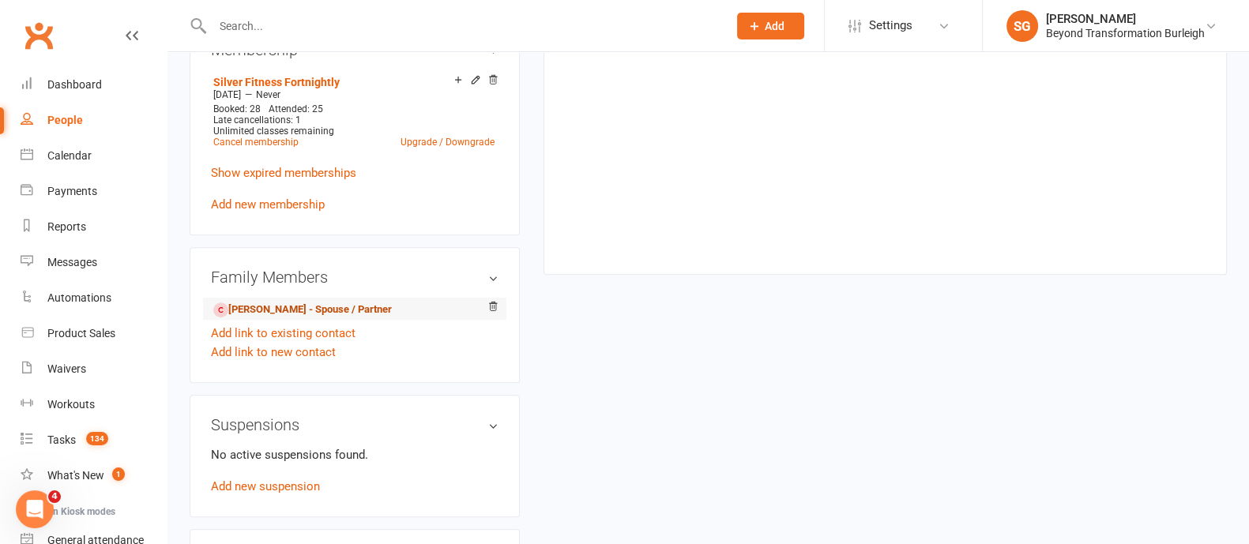
scroll to position [789, 0]
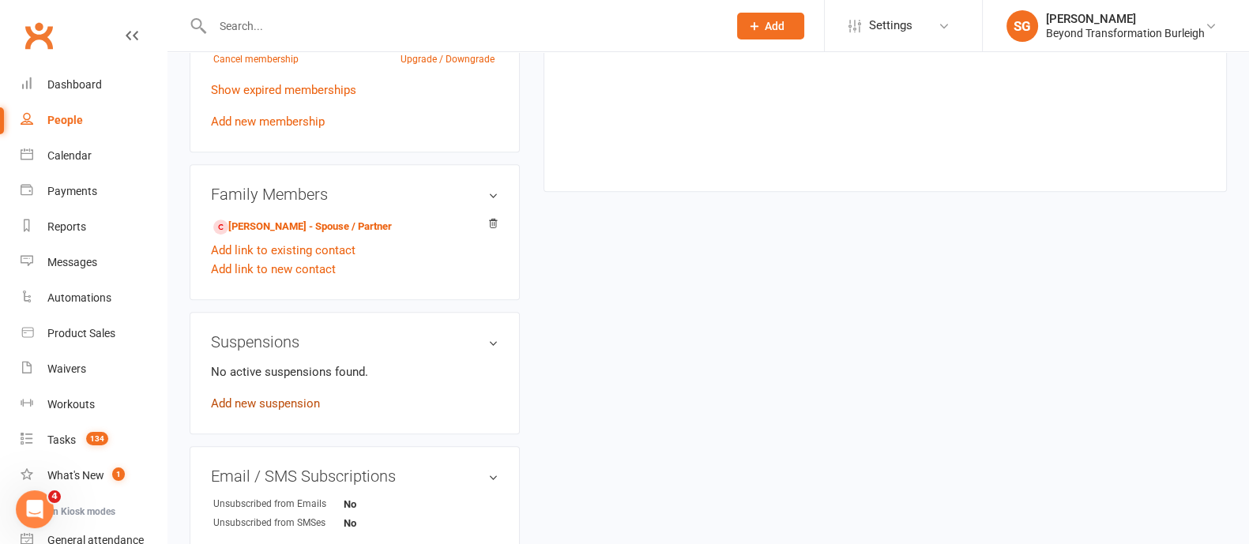
drag, startPoint x: 300, startPoint y: 404, endPoint x: 554, endPoint y: 388, distance: 254.1
click at [300, 404] on link "Add new suspension" at bounding box center [265, 404] width 109 height 14
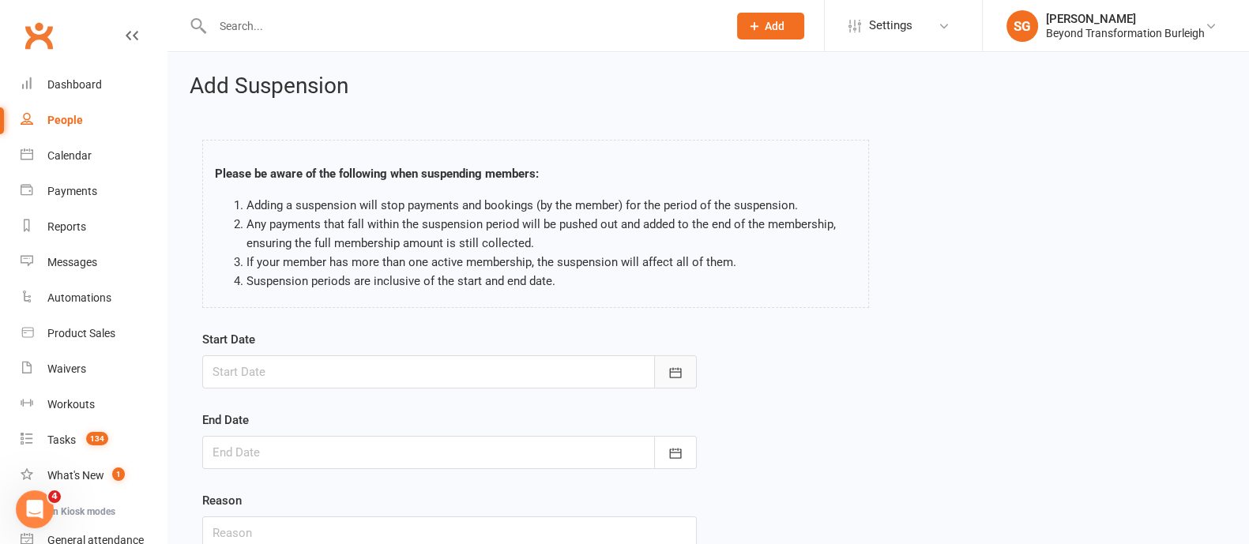
click at [672, 366] on icon "button" at bounding box center [676, 373] width 16 height 16
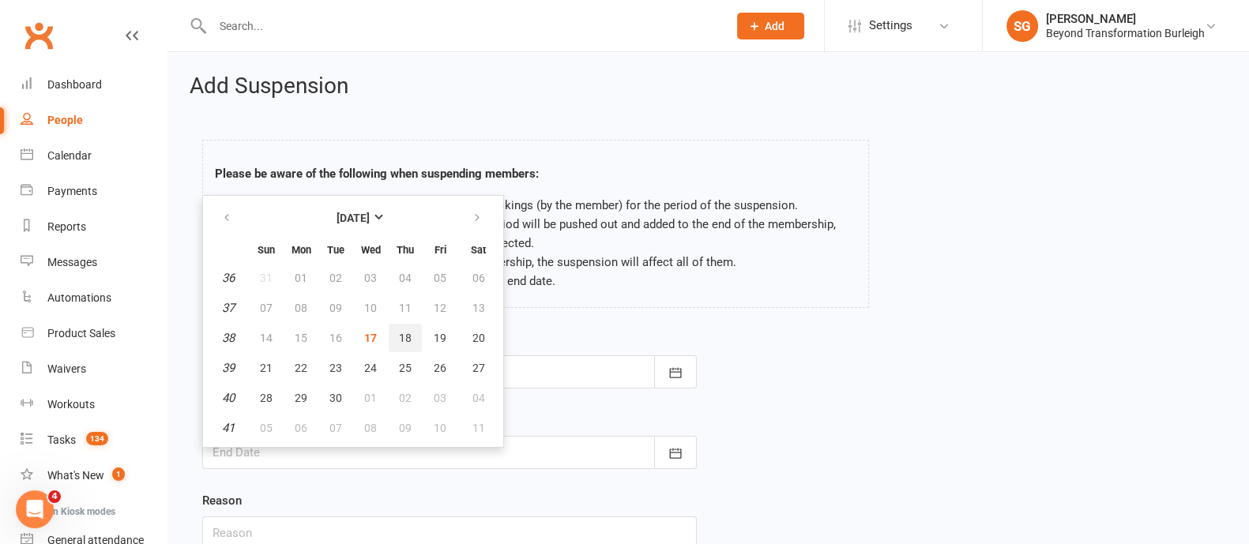
click at [402, 340] on span "18" at bounding box center [405, 338] width 13 height 13
type input "18 Sep 2025"
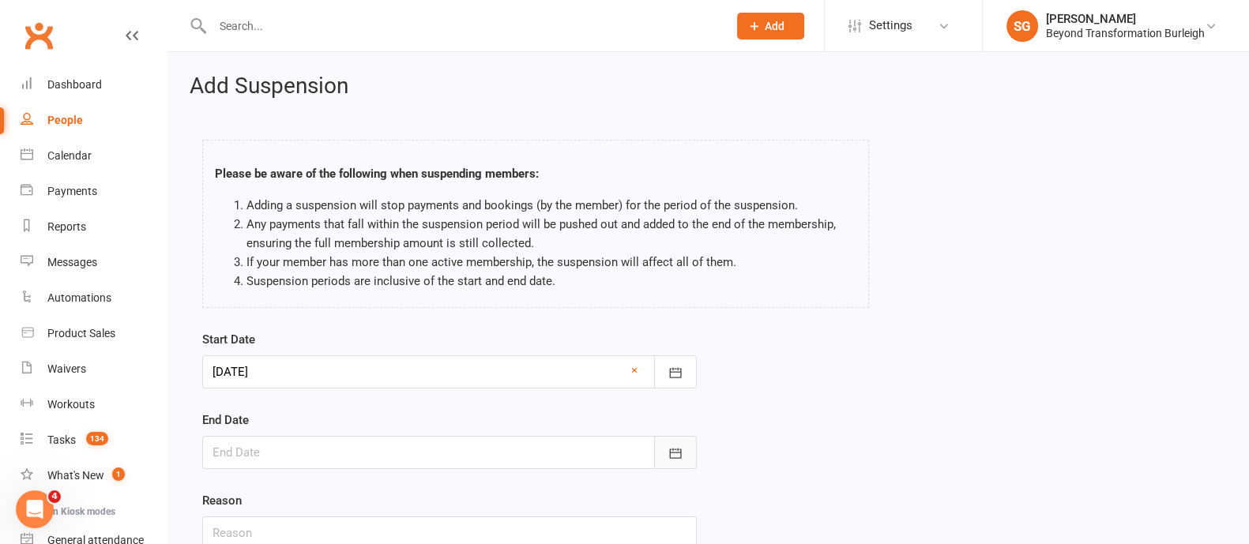
click at [672, 454] on icon "button" at bounding box center [676, 454] width 16 height 16
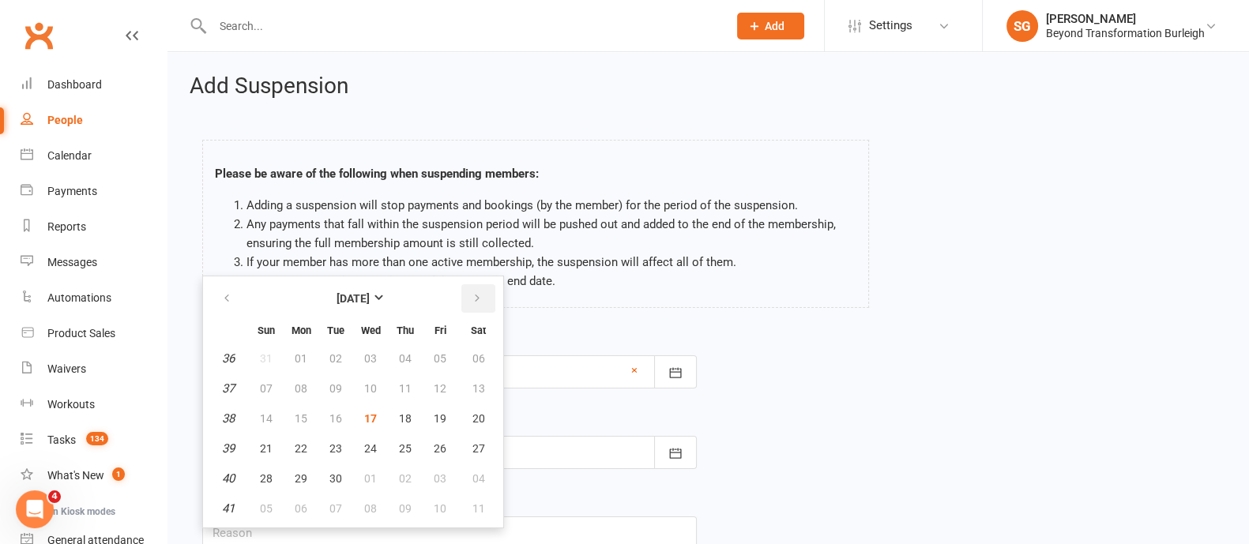
click at [476, 305] on button "button" at bounding box center [478, 298] width 34 height 28
click at [374, 412] on span "15" at bounding box center [370, 418] width 13 height 13
type input "[DATE]"
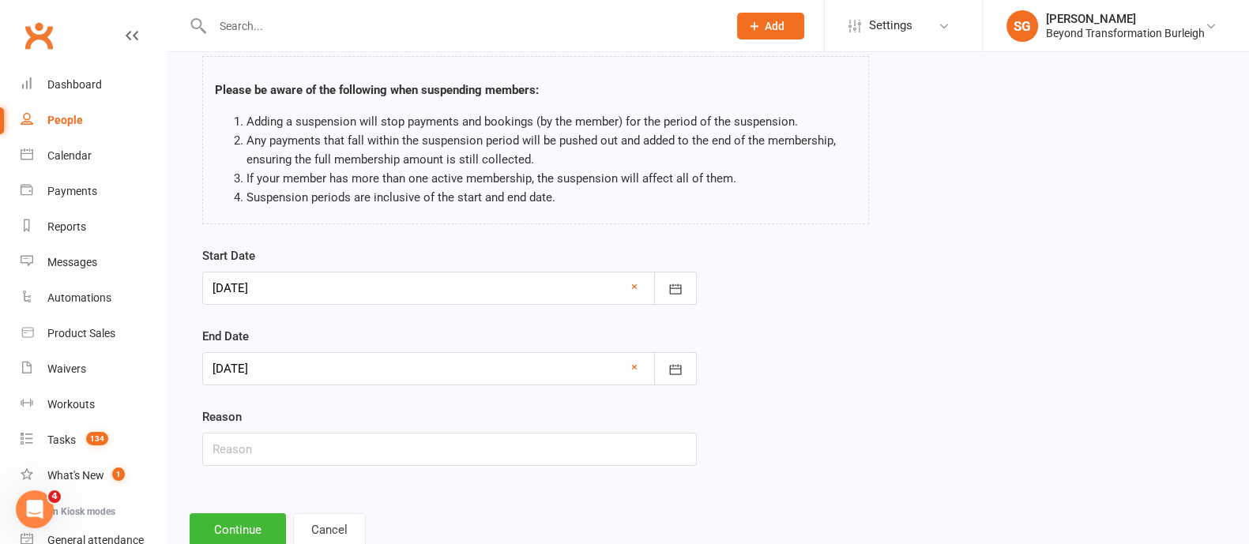
scroll to position [130, 0]
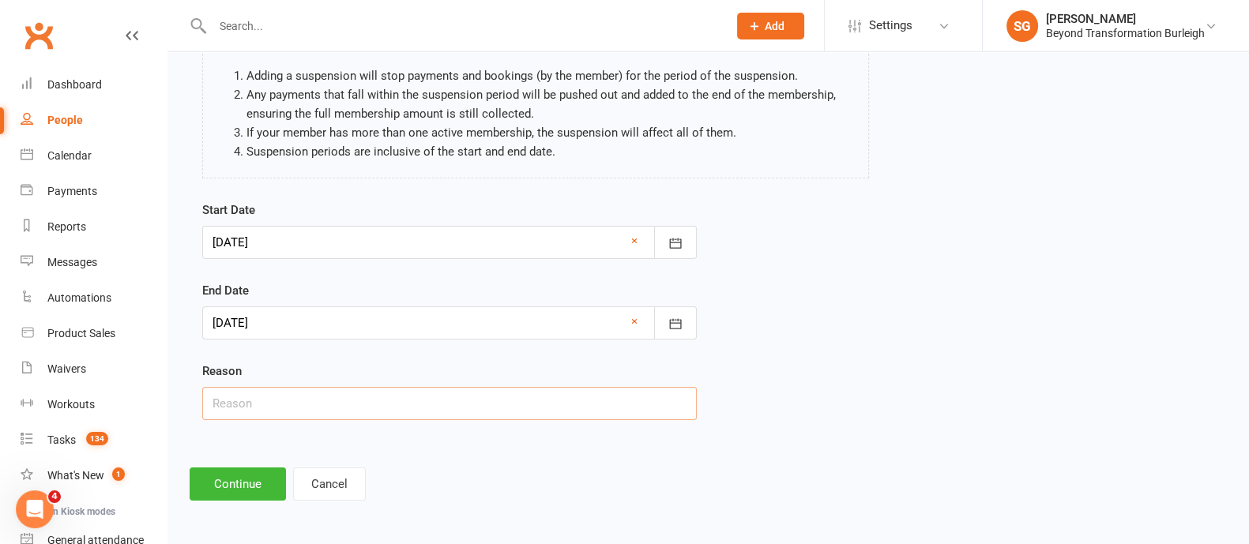
click at [336, 402] on input "text" at bounding box center [449, 403] width 495 height 33
type input "Holiday"
click at [257, 488] on button "Continue" at bounding box center [238, 484] width 96 height 33
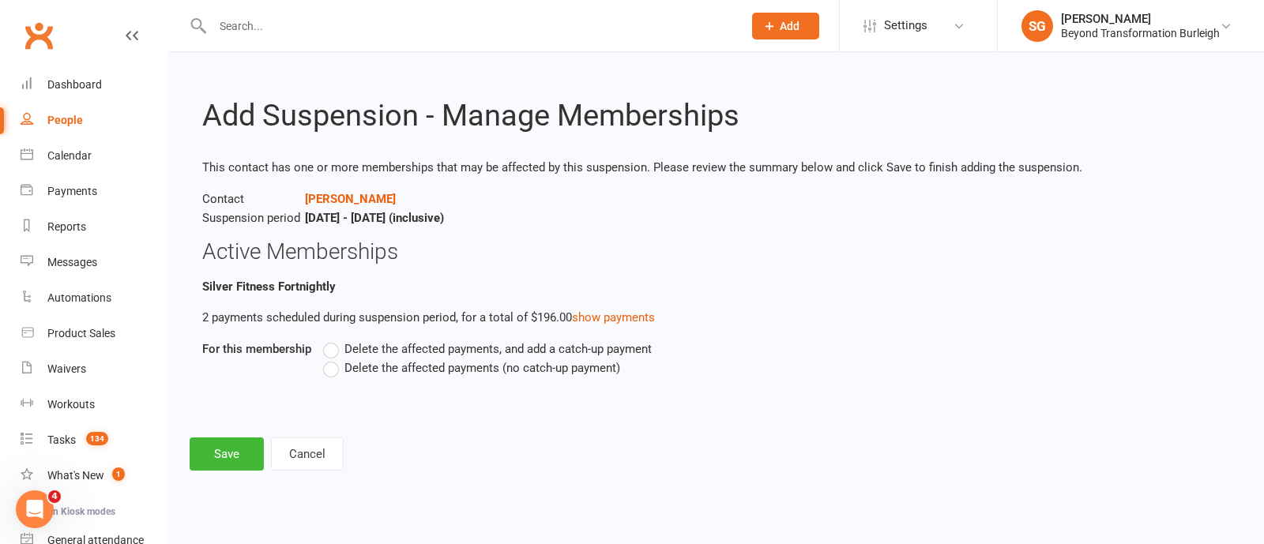
click at [332, 352] on label "Delete the affected payments, and add a catch-up payment" at bounding box center [487, 349] width 329 height 19
click at [332, 340] on input "Delete the affected payments, and add a catch-up payment" at bounding box center [328, 340] width 10 height 0
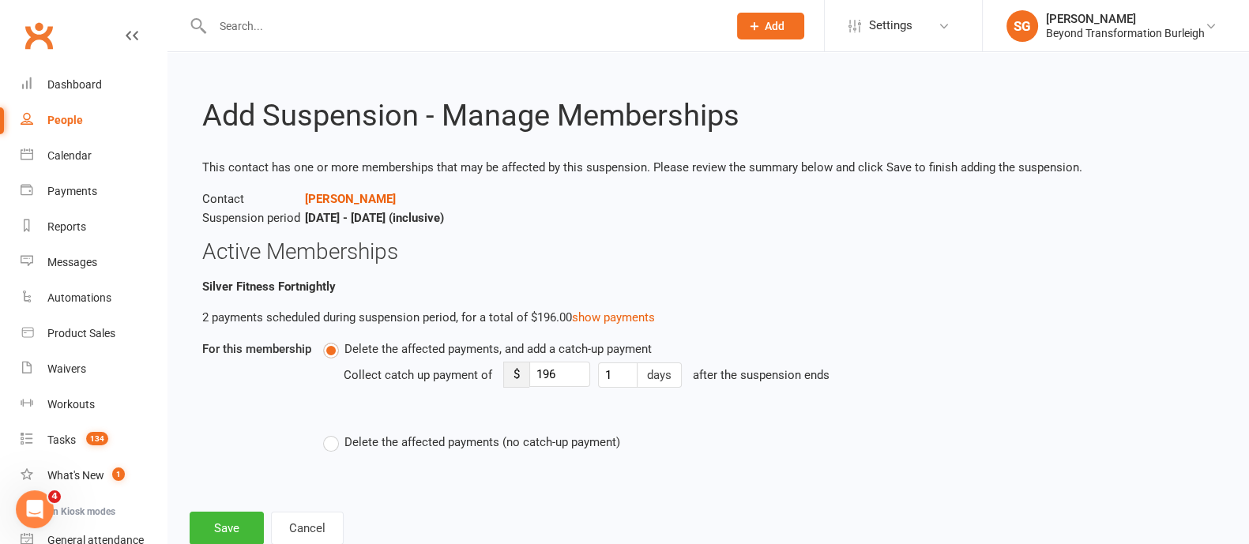
click at [332, 352] on label "Delete the affected payments, and add a catch-up payment" at bounding box center [487, 349] width 329 height 19
click at [332, 340] on input "Delete the affected payments, and add a catch-up payment" at bounding box center [328, 340] width 10 height 0
click at [329, 433] on label "Delete the affected payments (no catch-up payment)" at bounding box center [471, 442] width 297 height 19
click at [329, 433] on input "Delete the affected payments (no catch-up payment)" at bounding box center [328, 433] width 10 height 0
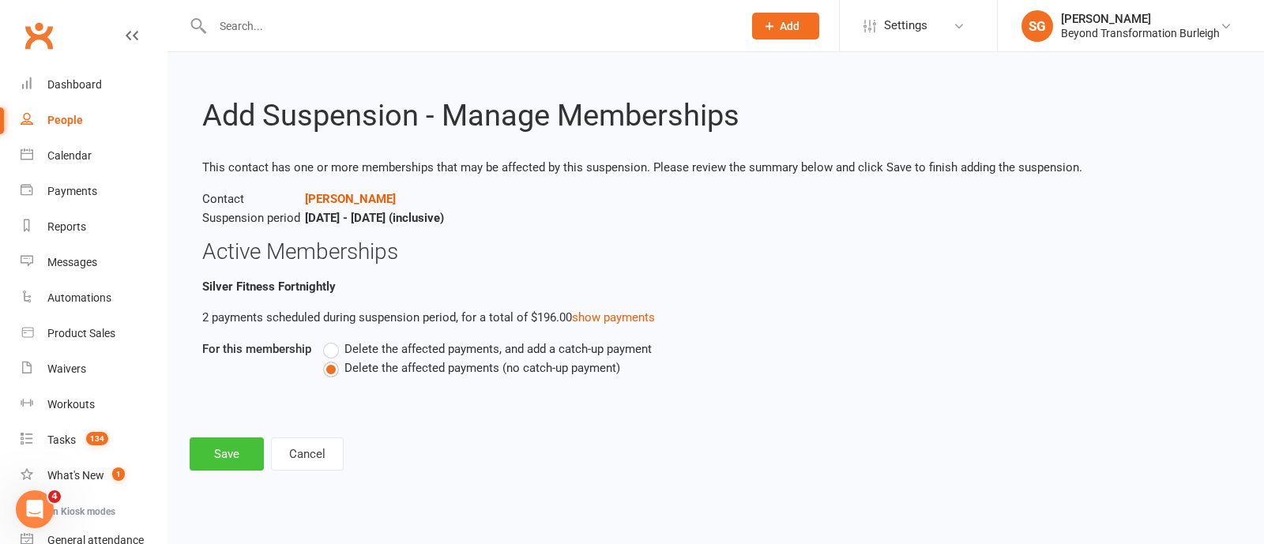
click at [239, 465] on button "Save" at bounding box center [227, 454] width 74 height 33
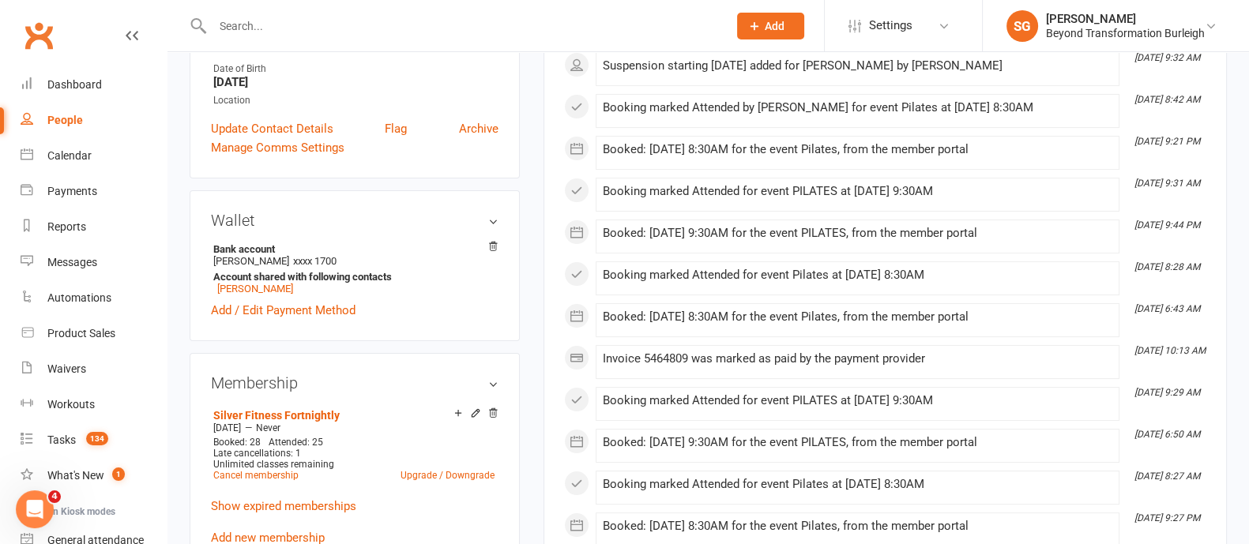
scroll to position [98, 0]
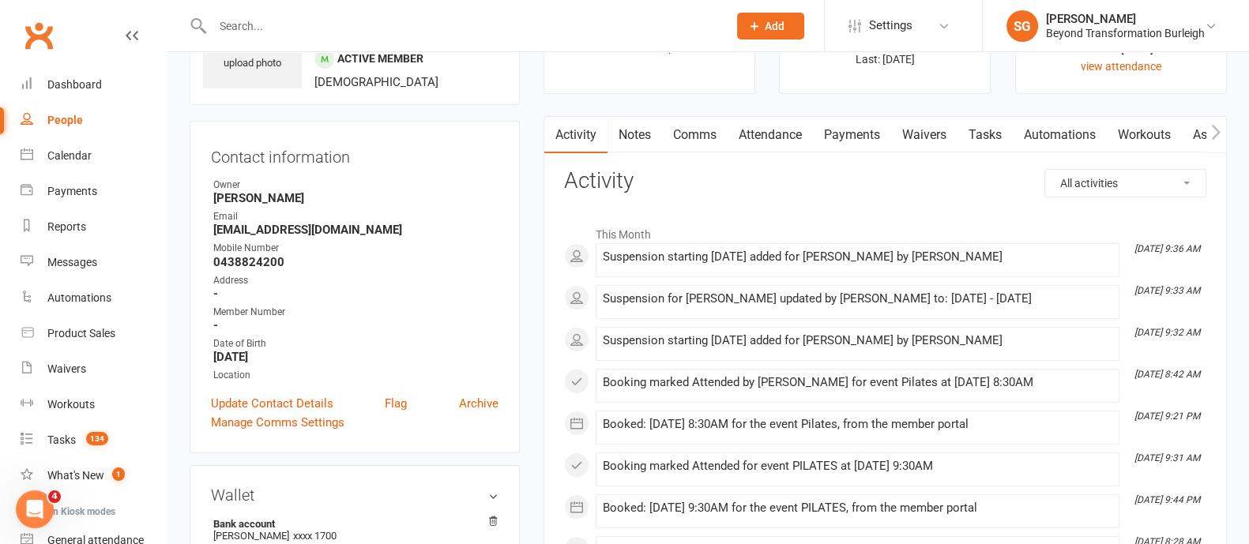
click at [839, 136] on link "Payments" at bounding box center [852, 135] width 78 height 36
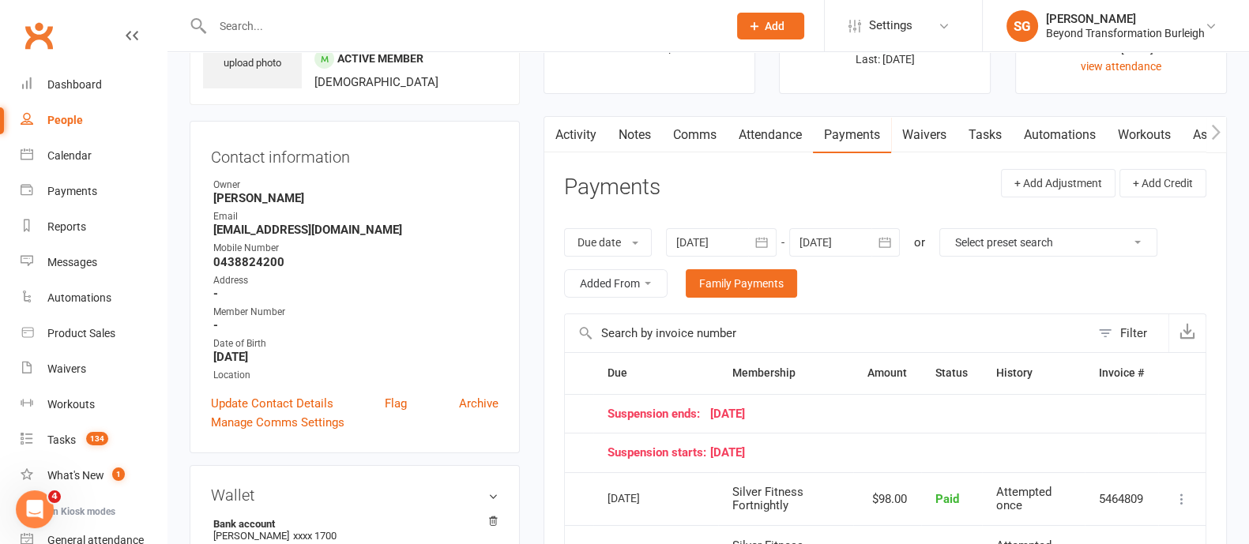
click at [888, 250] on button "button" at bounding box center [885, 242] width 28 height 28
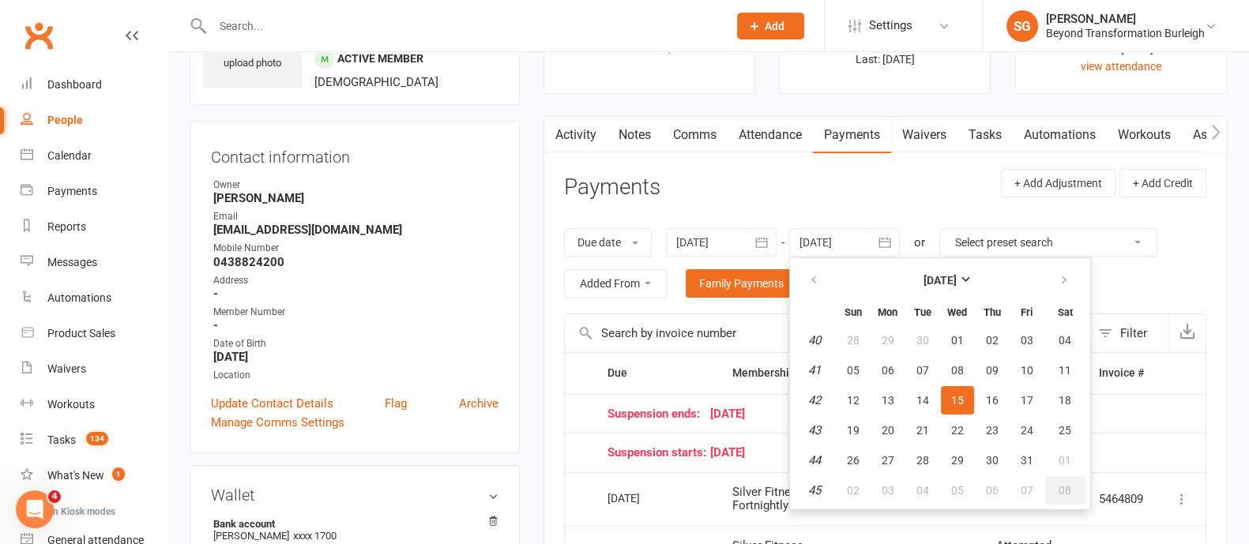
click at [1059, 484] on span "08" at bounding box center [1065, 490] width 13 height 13
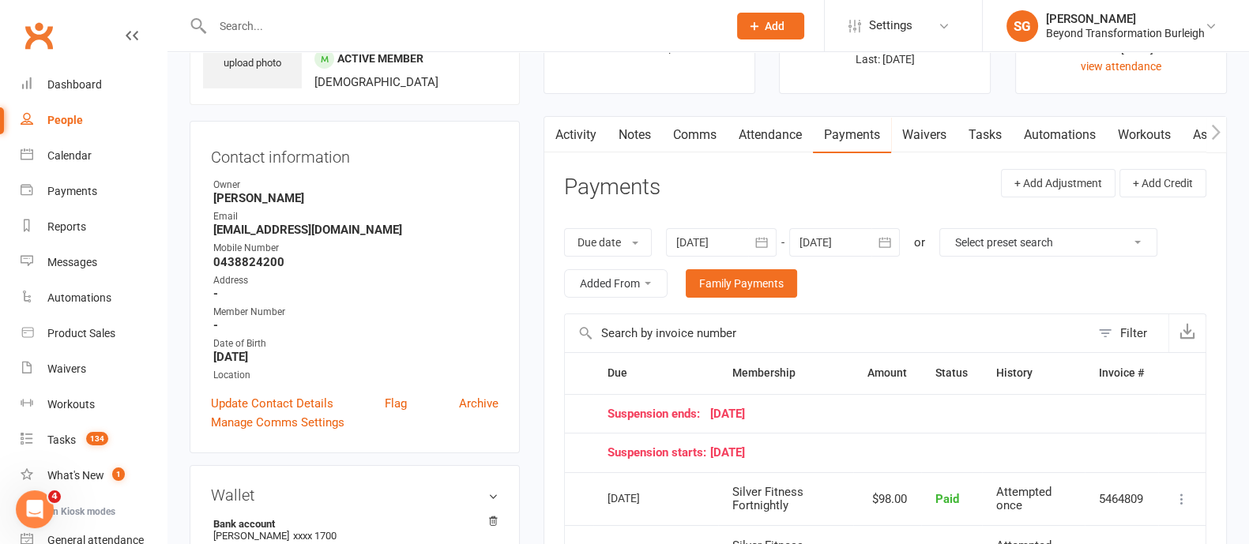
type input "[DATE]"
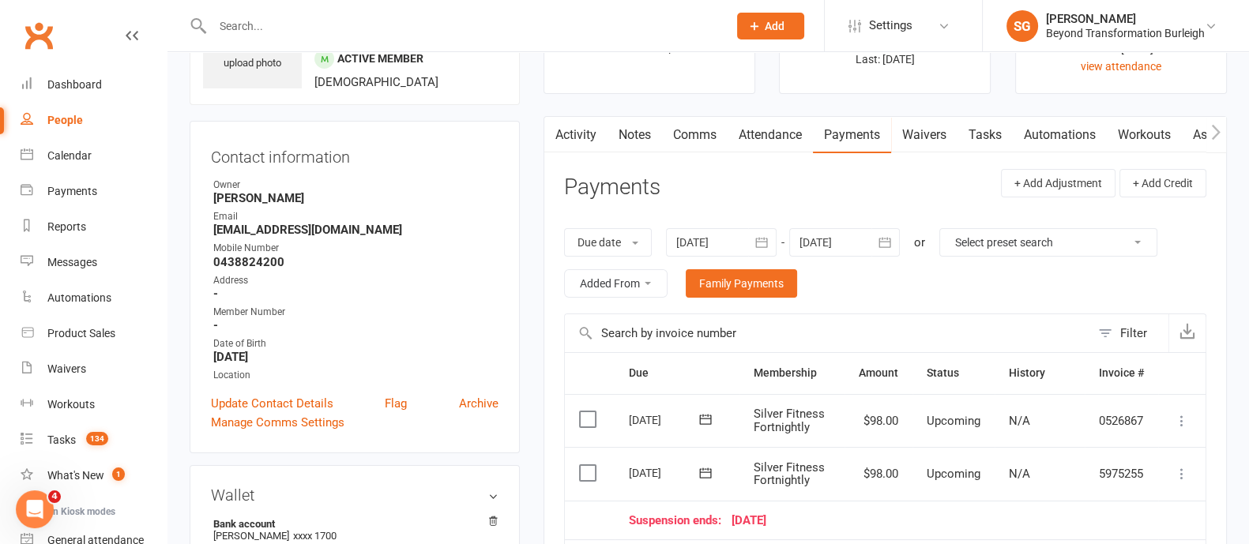
scroll to position [296, 0]
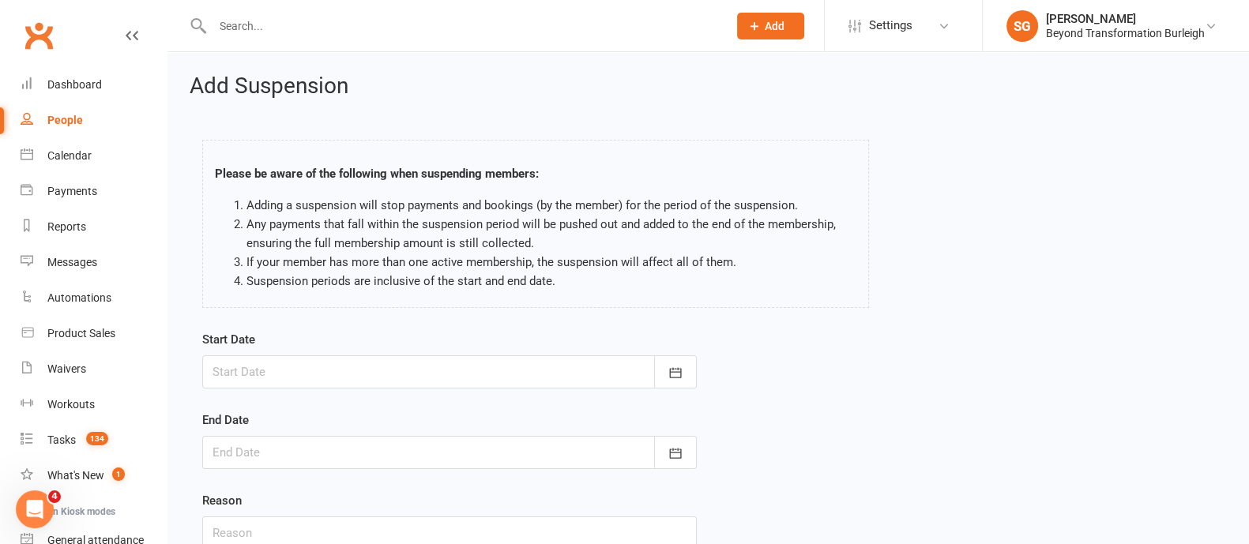
click at [250, 16] on input "text" at bounding box center [462, 26] width 509 height 22
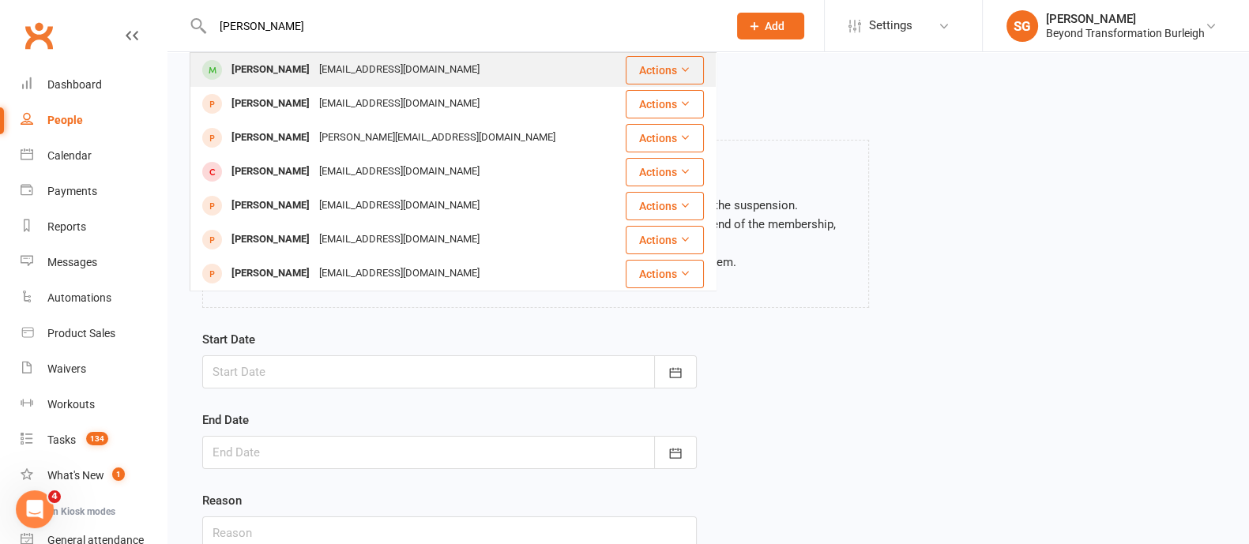
type input "[PERSON_NAME]"
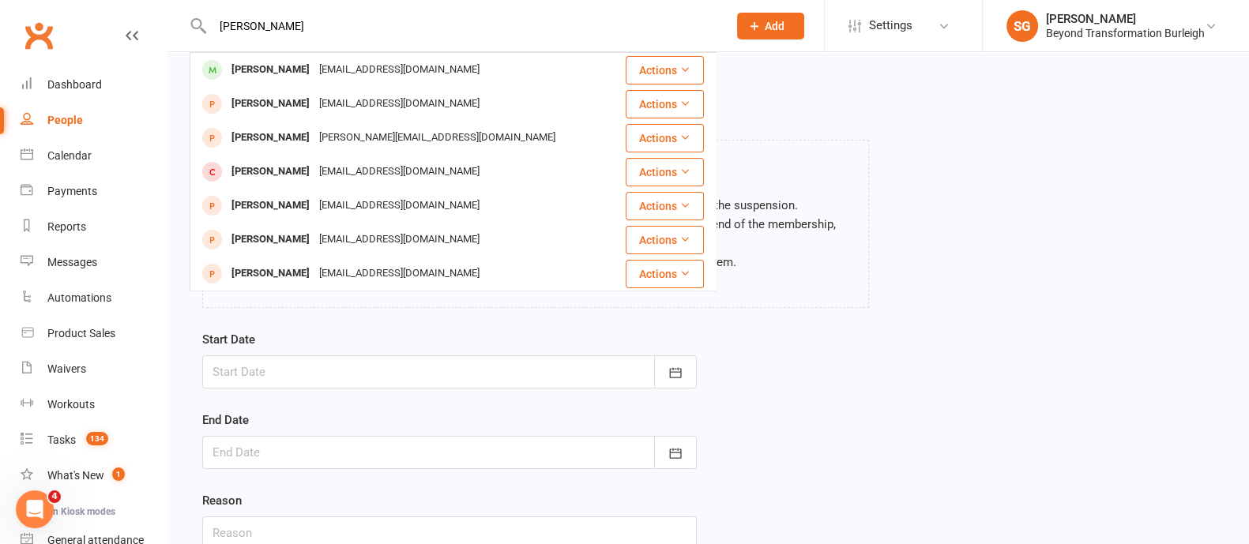
drag, startPoint x: 268, startPoint y: 62, endPoint x: 838, endPoint y: 211, distance: 589.6
click at [275, 64] on div "[PERSON_NAME]" at bounding box center [271, 69] width 88 height 23
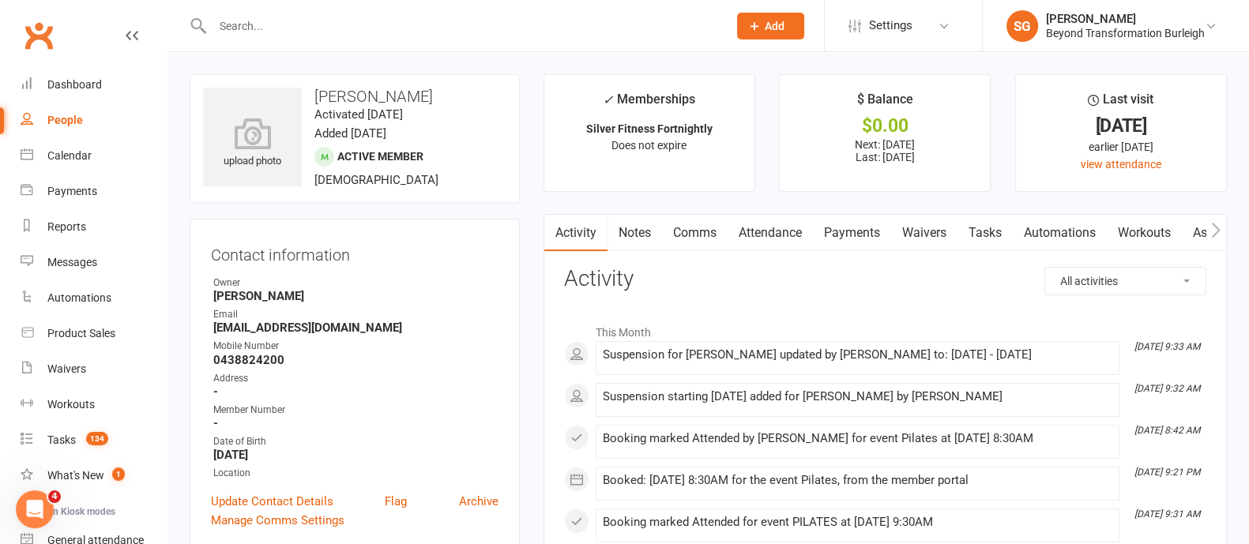
click at [852, 228] on link "Payments" at bounding box center [852, 233] width 78 height 36
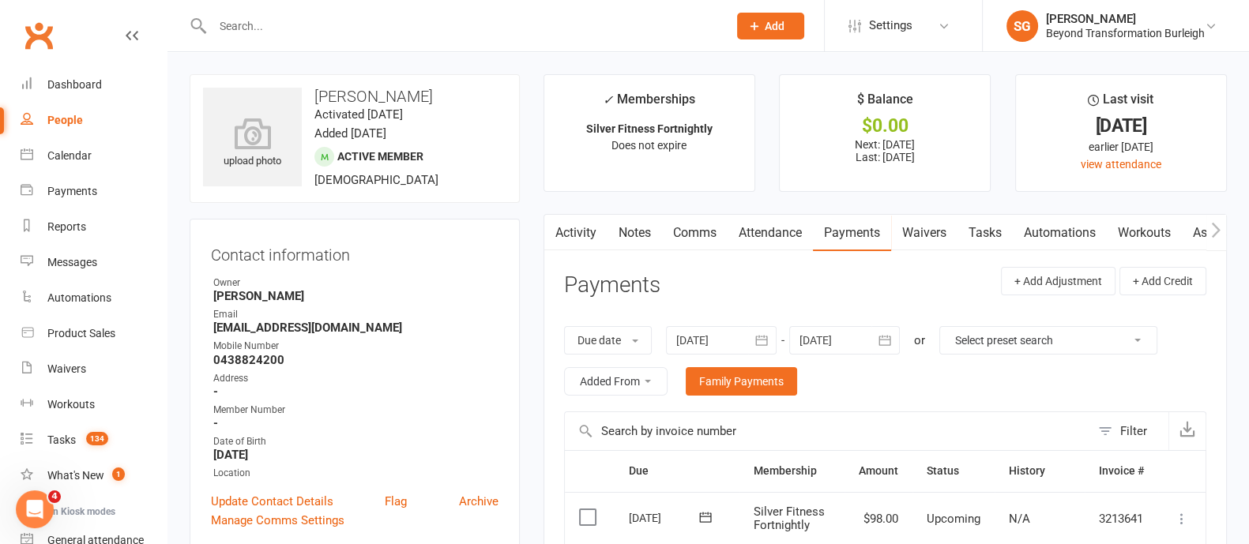
click at [903, 386] on div "Due date Due date Date paid Date failed Date settled [DATE] [DATE] Sun Mon Tue …" at bounding box center [885, 360] width 642 height 101
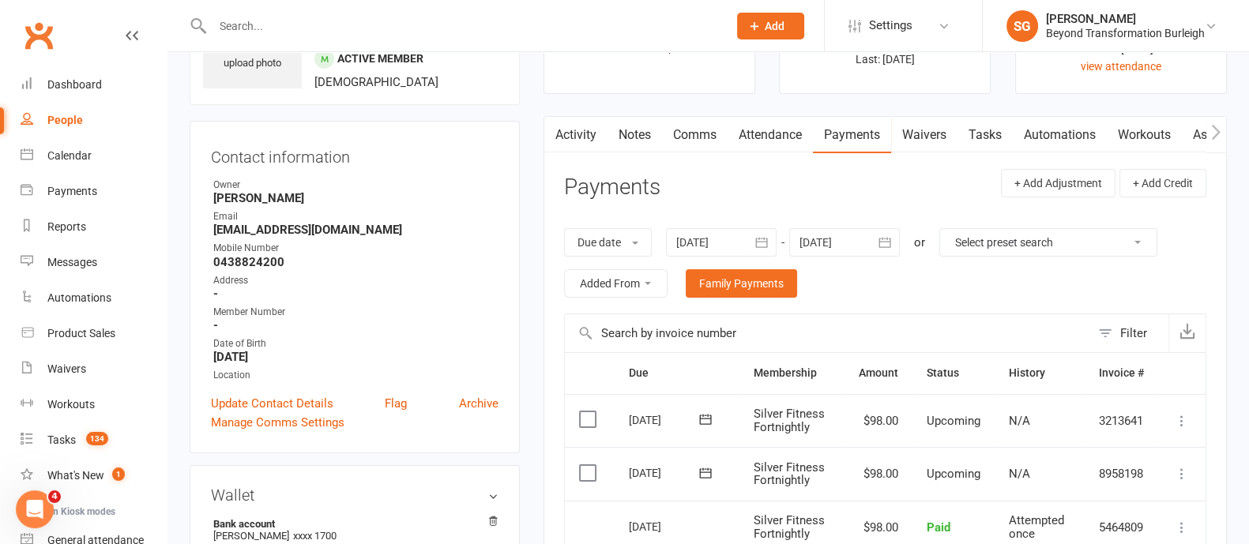
click at [884, 248] on icon "button" at bounding box center [885, 243] width 16 height 16
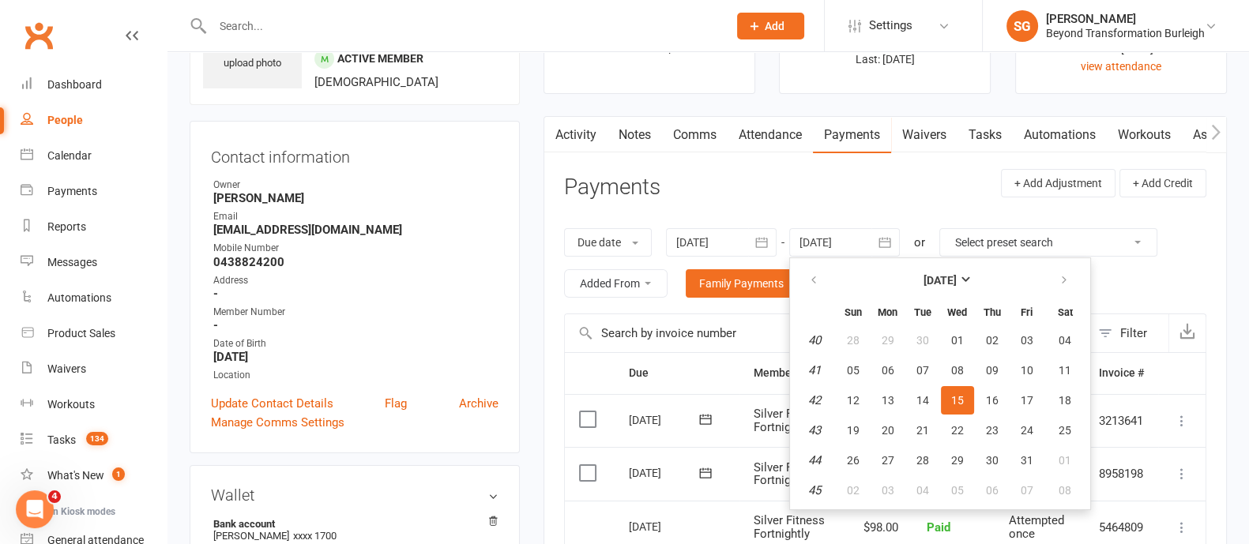
click at [1082, 500] on td "08" at bounding box center [1065, 490] width 40 height 28
drag, startPoint x: 1081, startPoint y: 484, endPoint x: 1131, endPoint y: 358, distance: 135.1
click at [1079, 483] on button "08" at bounding box center [1065, 490] width 40 height 28
type input "[DATE]"
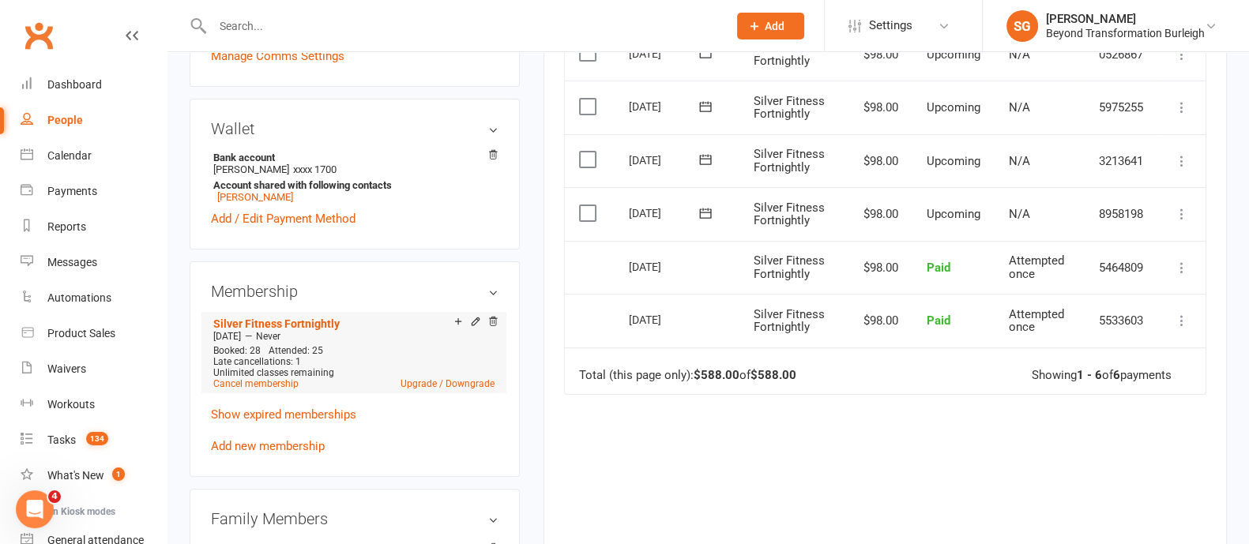
scroll to position [494, 0]
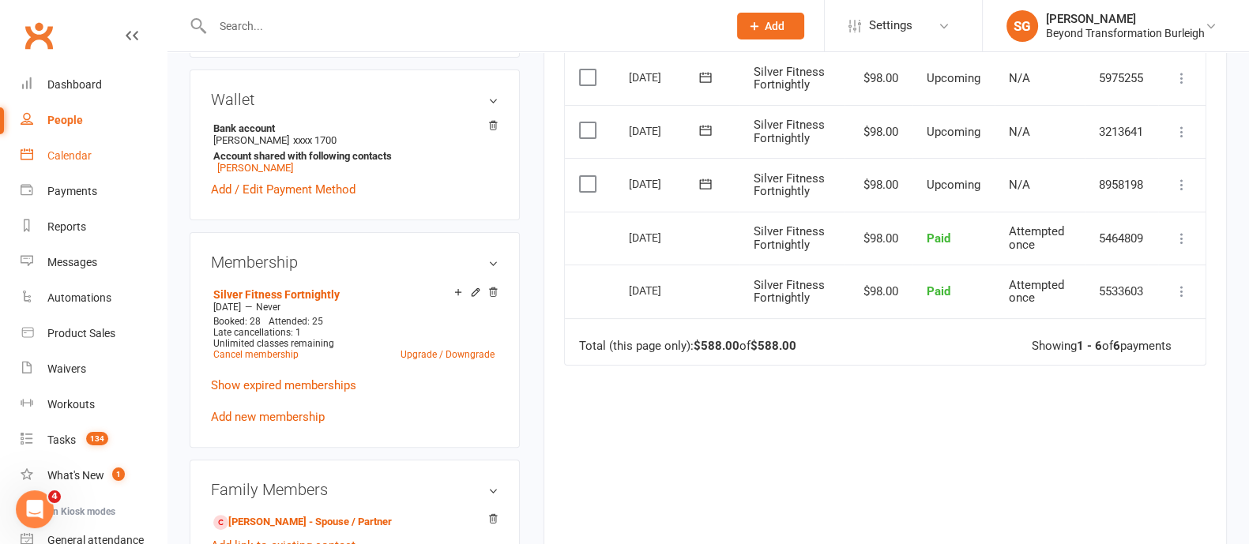
click at [95, 149] on link "Calendar" at bounding box center [94, 156] width 146 height 36
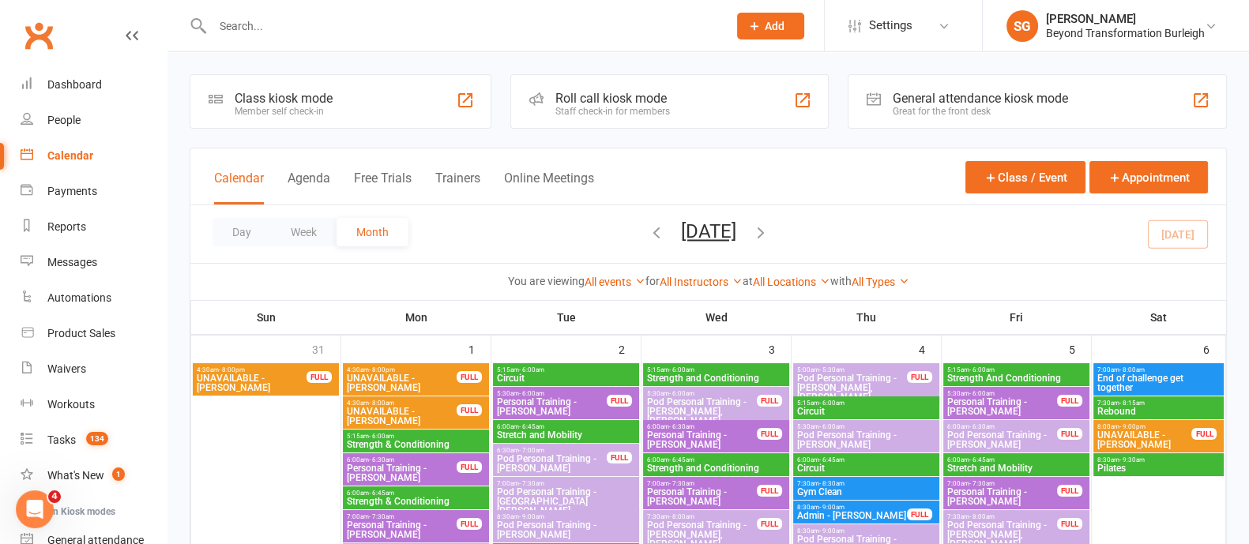
click at [770, 238] on icon "button" at bounding box center [760, 232] width 17 height 17
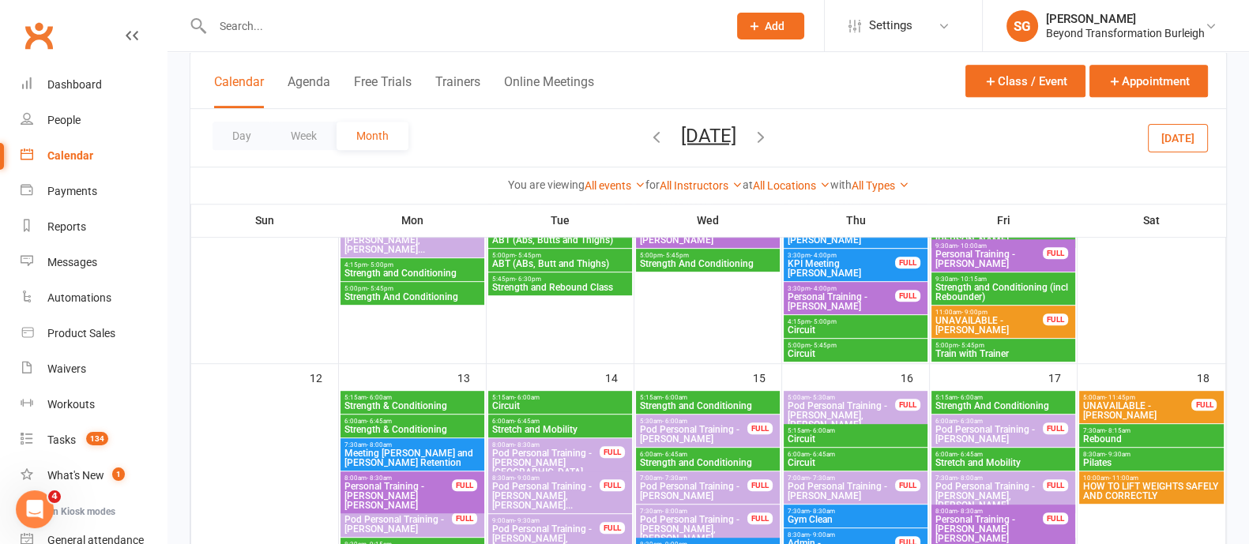
scroll to position [1086, 0]
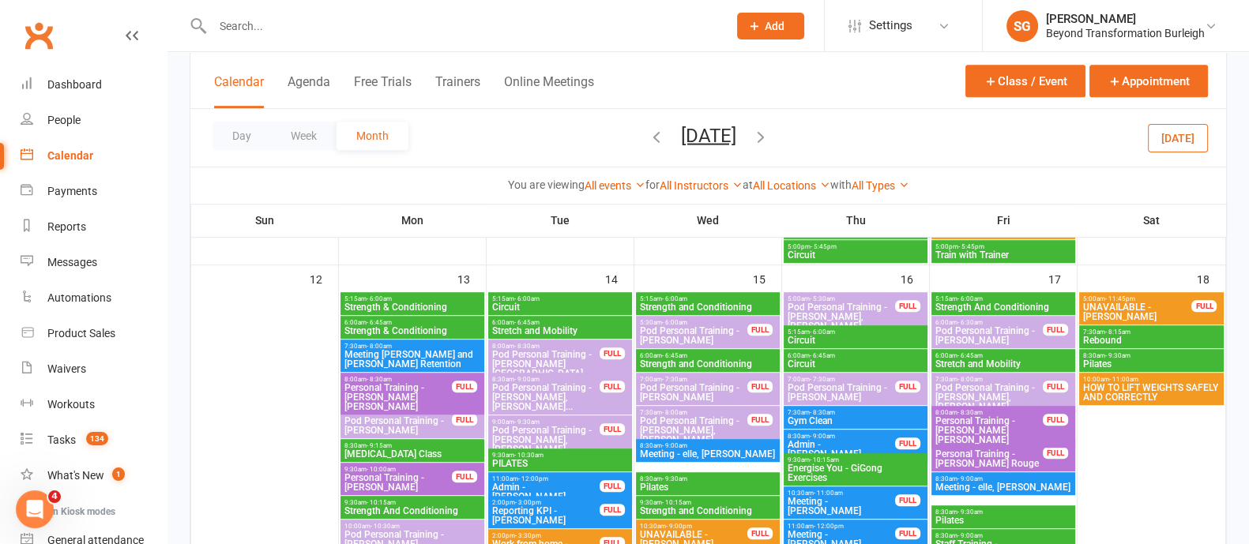
click at [1119, 392] on span "HOW TO LIFT WEIGHTS SAFELY AND CORRECTLY" at bounding box center [1151, 392] width 139 height 19
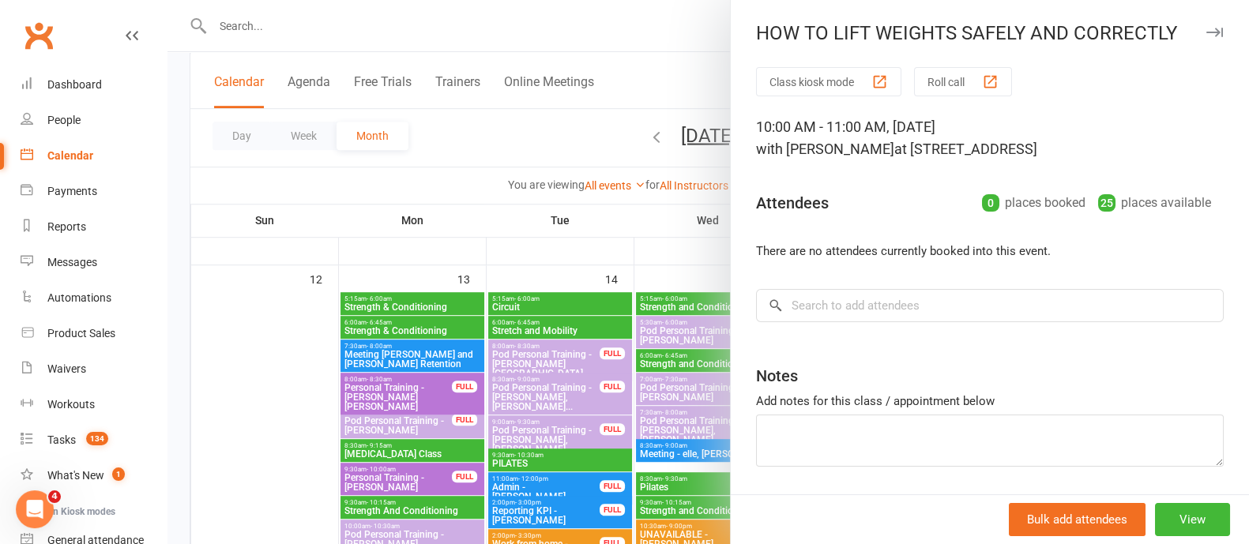
click at [1206, 29] on icon "button" at bounding box center [1214, 32] width 17 height 9
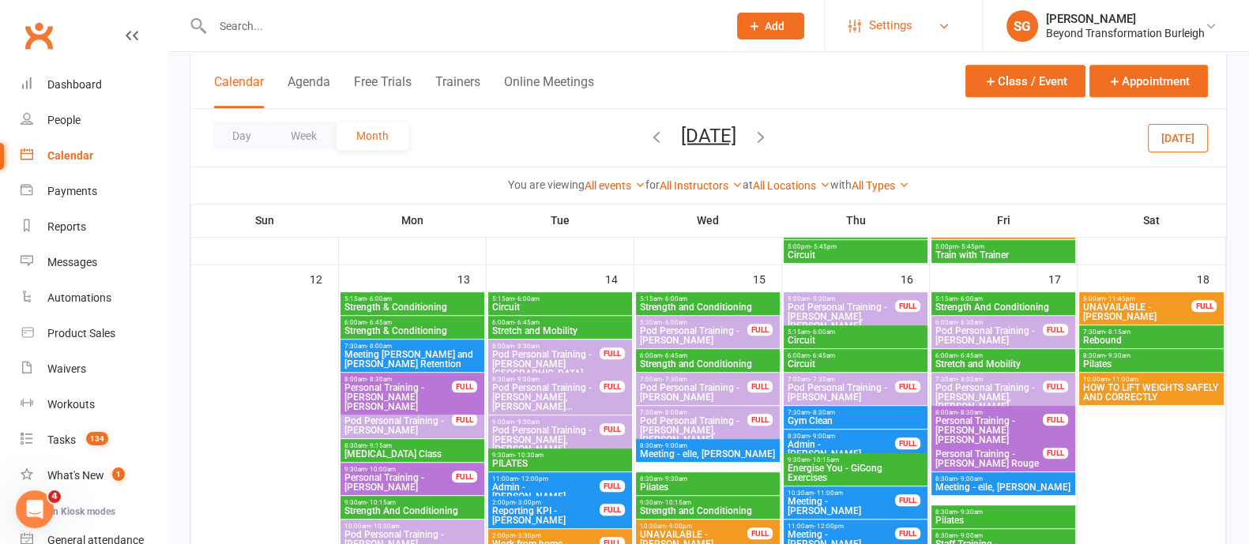
click at [869, 13] on link "Settings" at bounding box center [904, 26] width 110 height 36
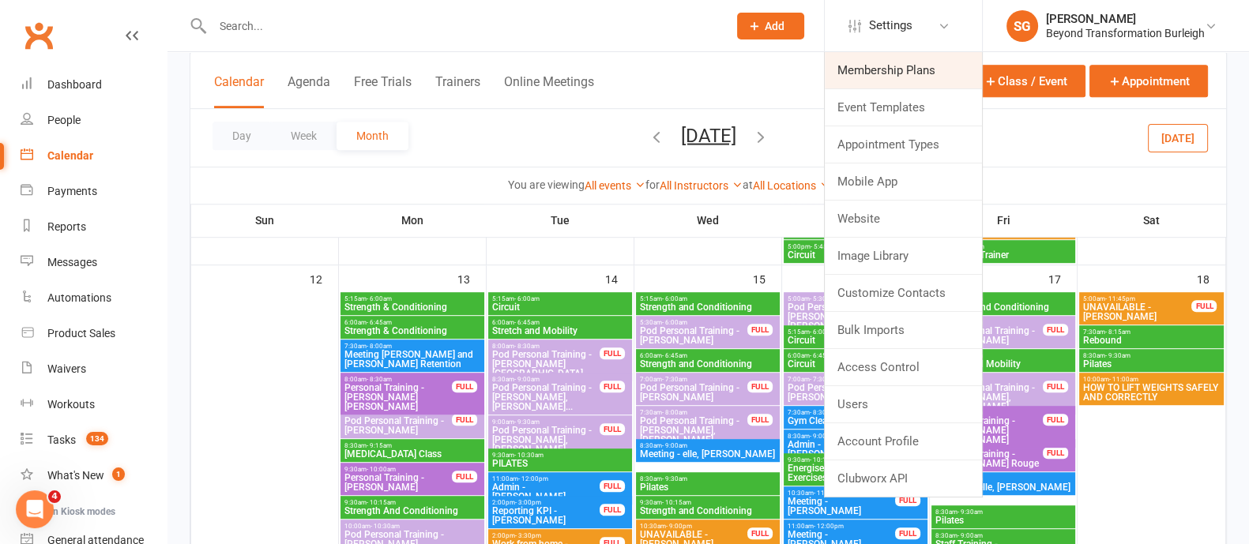
click at [882, 63] on link "Membership Plans" at bounding box center [903, 70] width 157 height 36
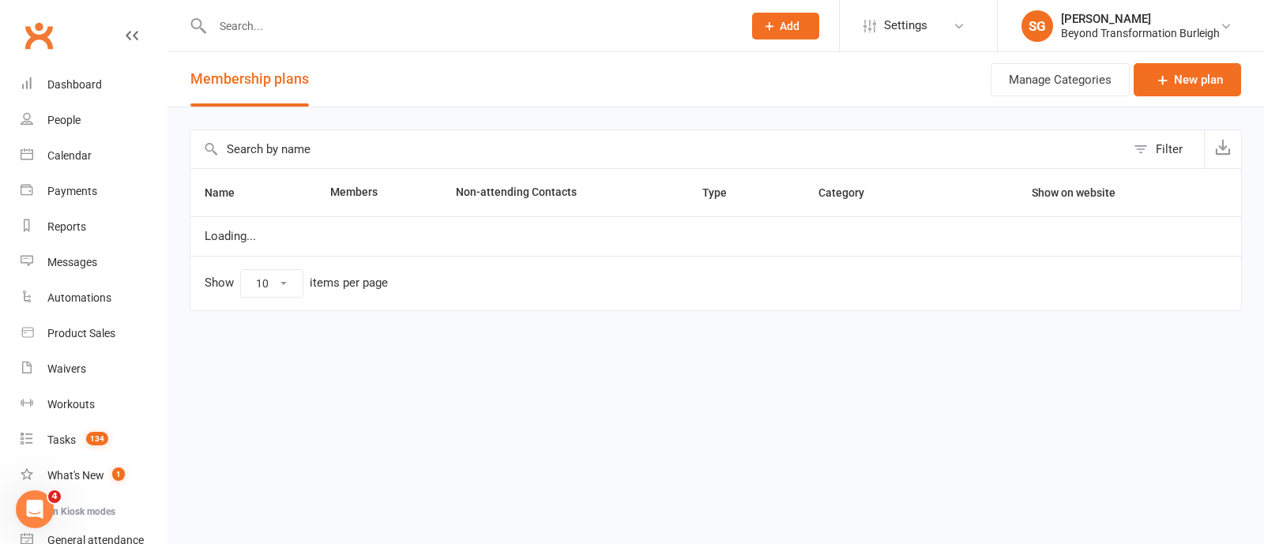
select select "100"
click at [318, 152] on input "text" at bounding box center [657, 149] width 935 height 38
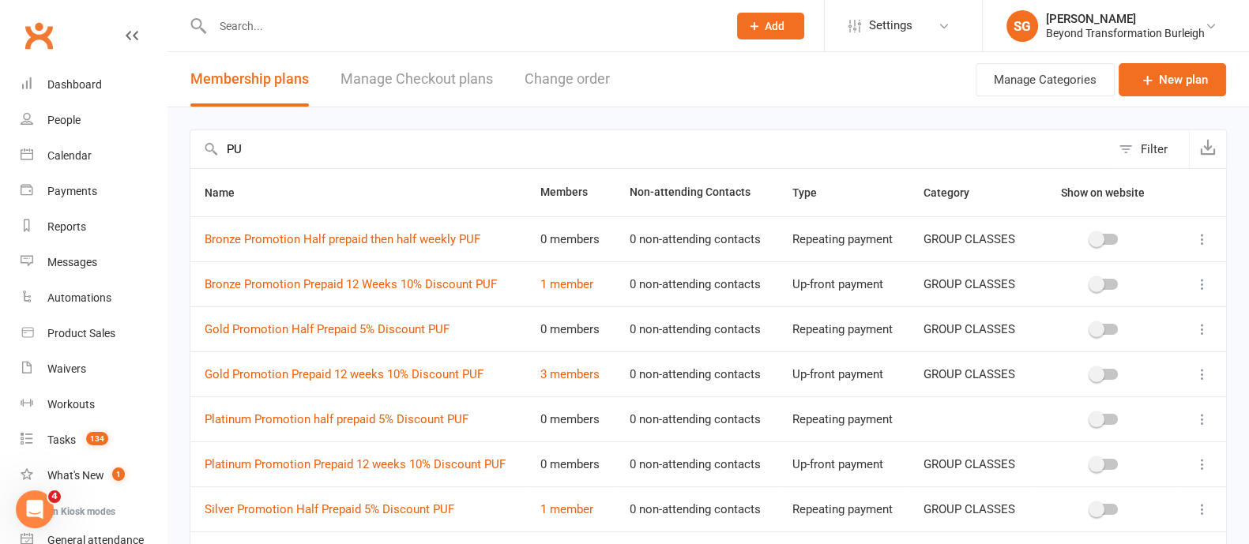
type input "P"
type input "D"
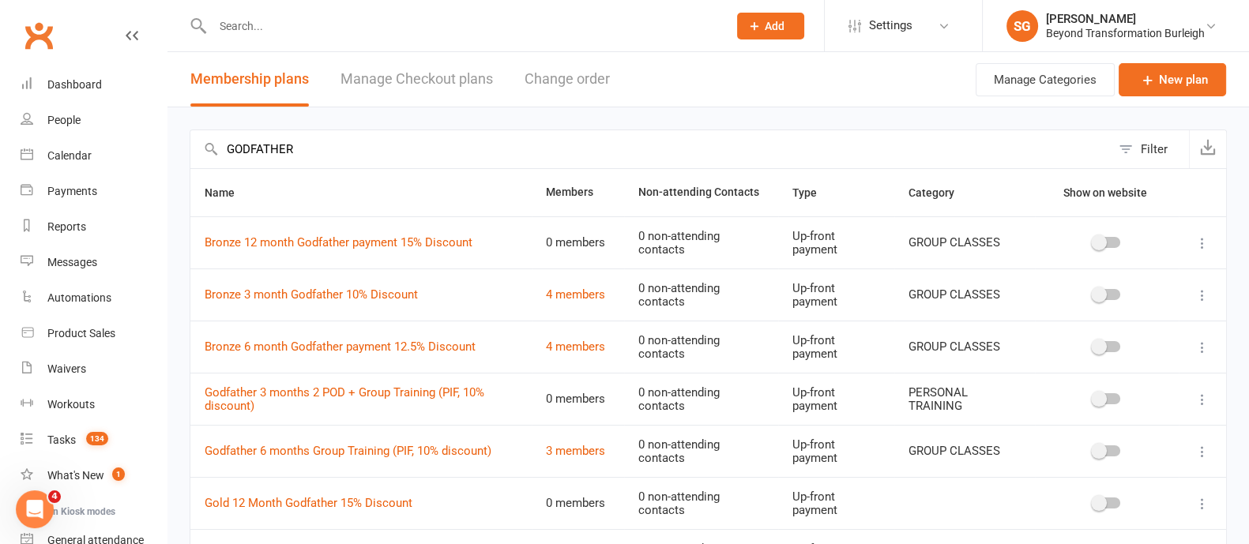
type input "GODFATHER"
